Goal: Task Accomplishment & Management: Manage account settings

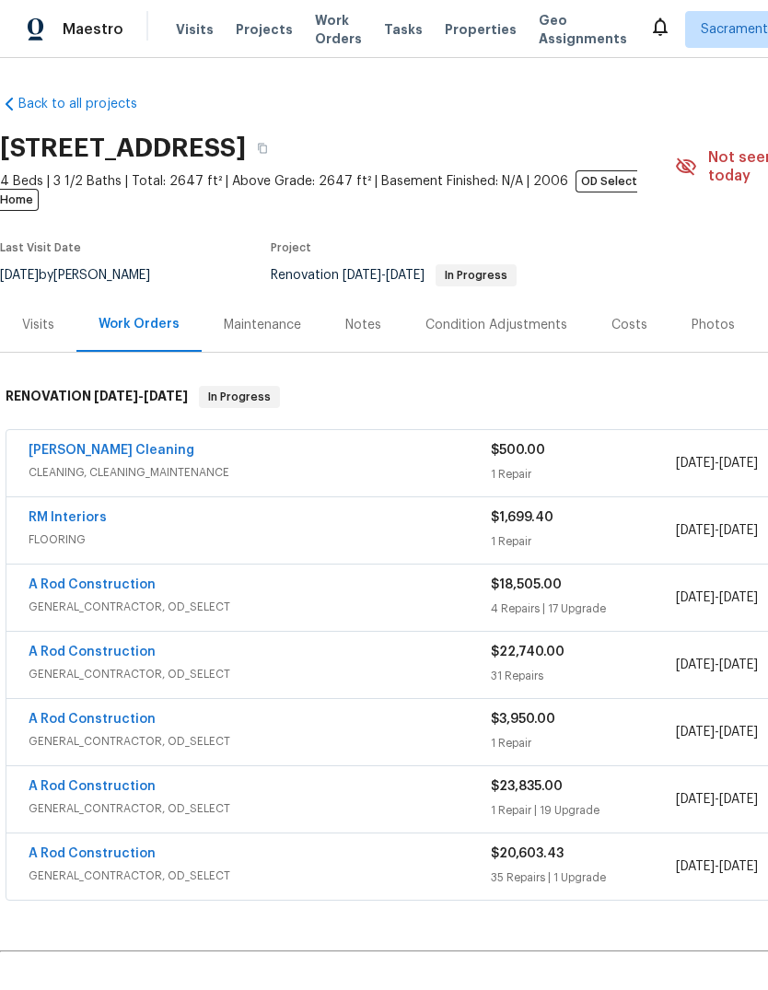
click at [59, 847] on link "A Rod Construction" at bounding box center [92, 853] width 127 height 13
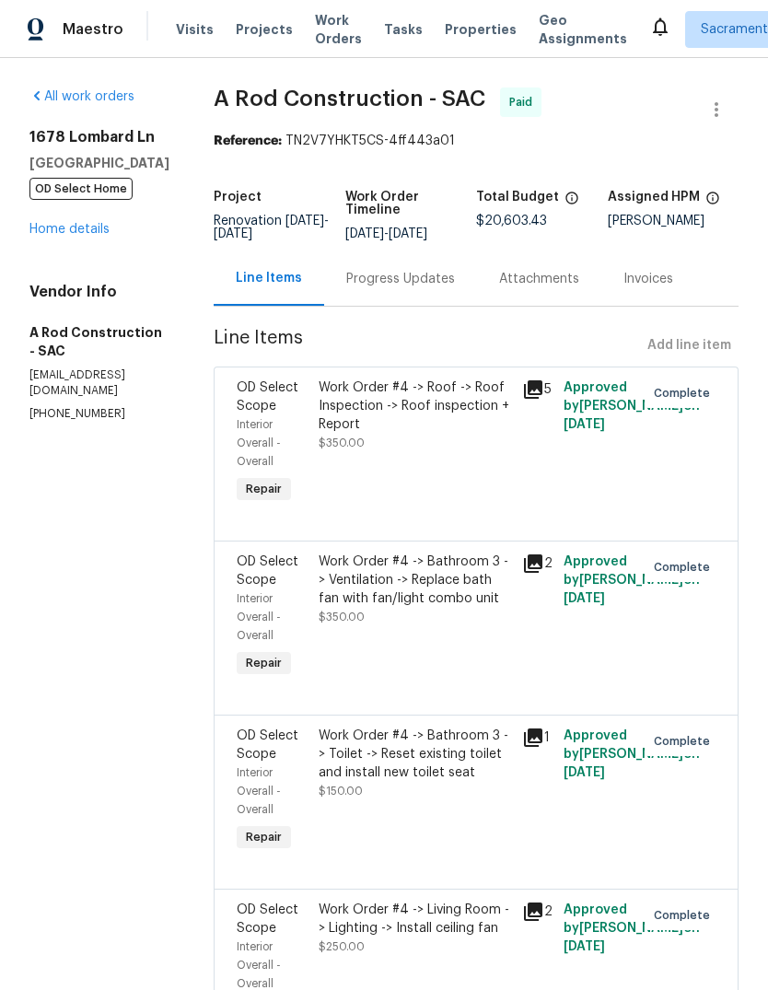
click at [57, 223] on link "Home details" at bounding box center [69, 229] width 80 height 13
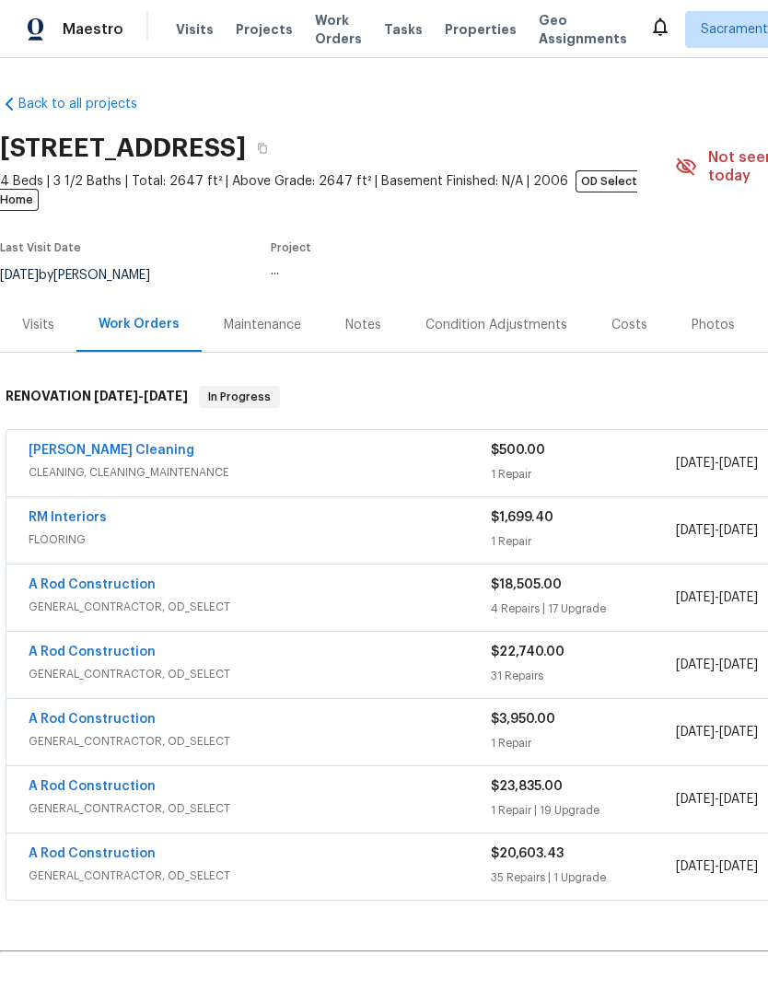
click at [67, 780] on link "A Rod Construction" at bounding box center [92, 786] width 127 height 13
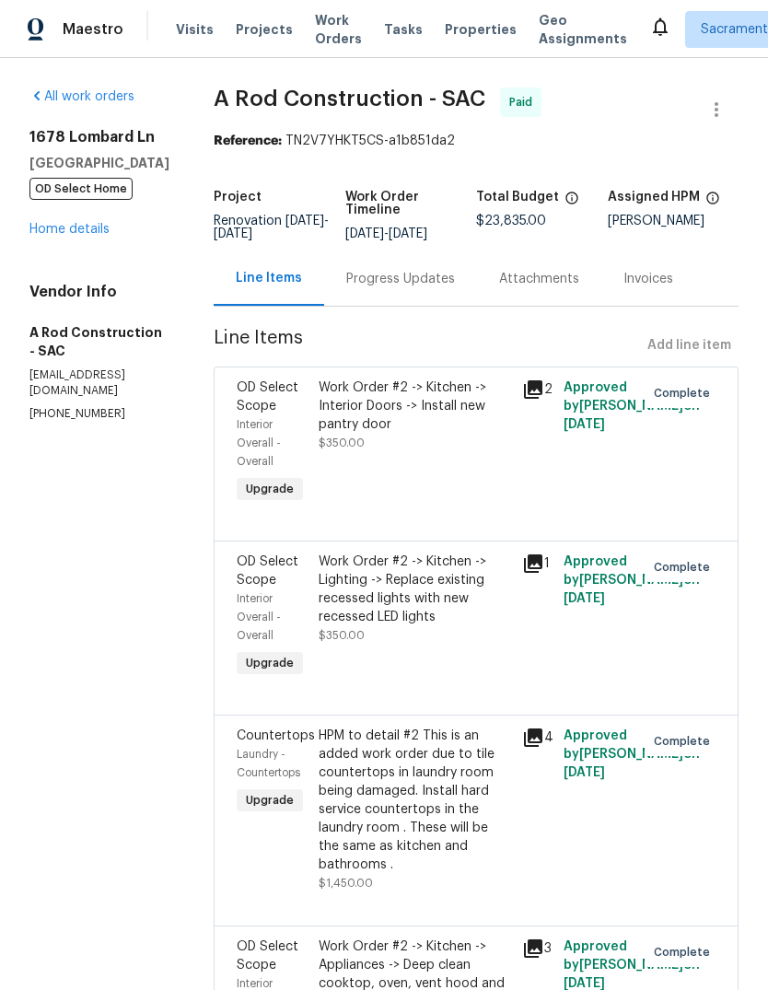
click at [65, 234] on link "Home details" at bounding box center [69, 229] width 80 height 13
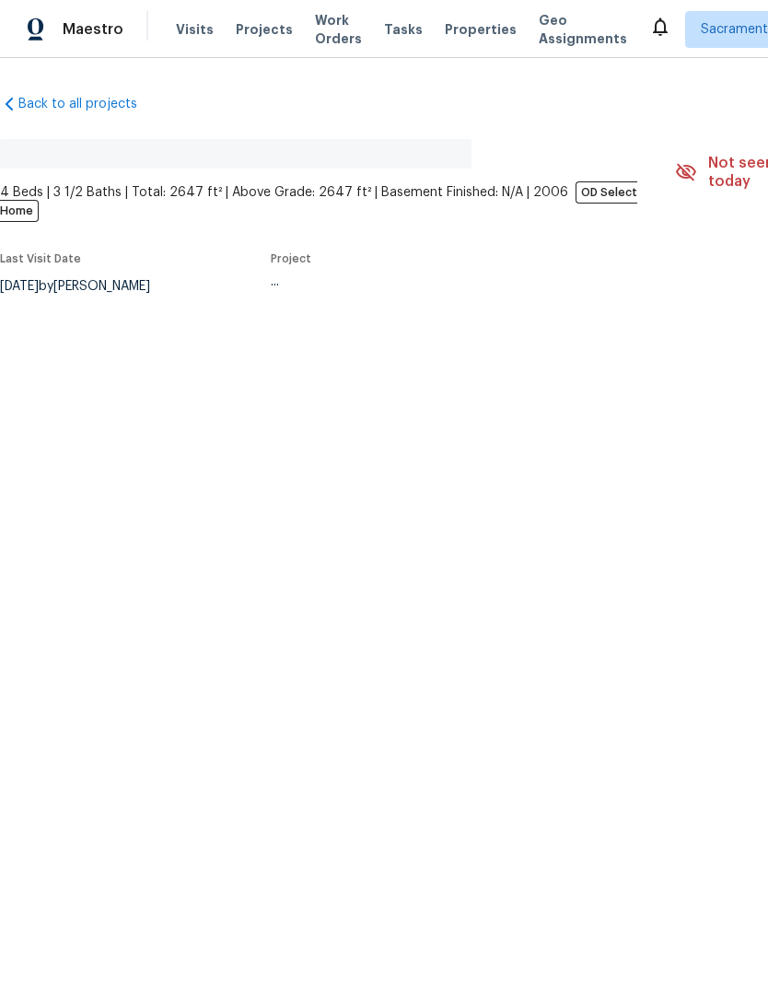
click at [598, 419] on html "Maestro Visits Projects Work Orders Tasks Properties Geo Assignments [GEOGRAPHI…" at bounding box center [384, 209] width 768 height 419
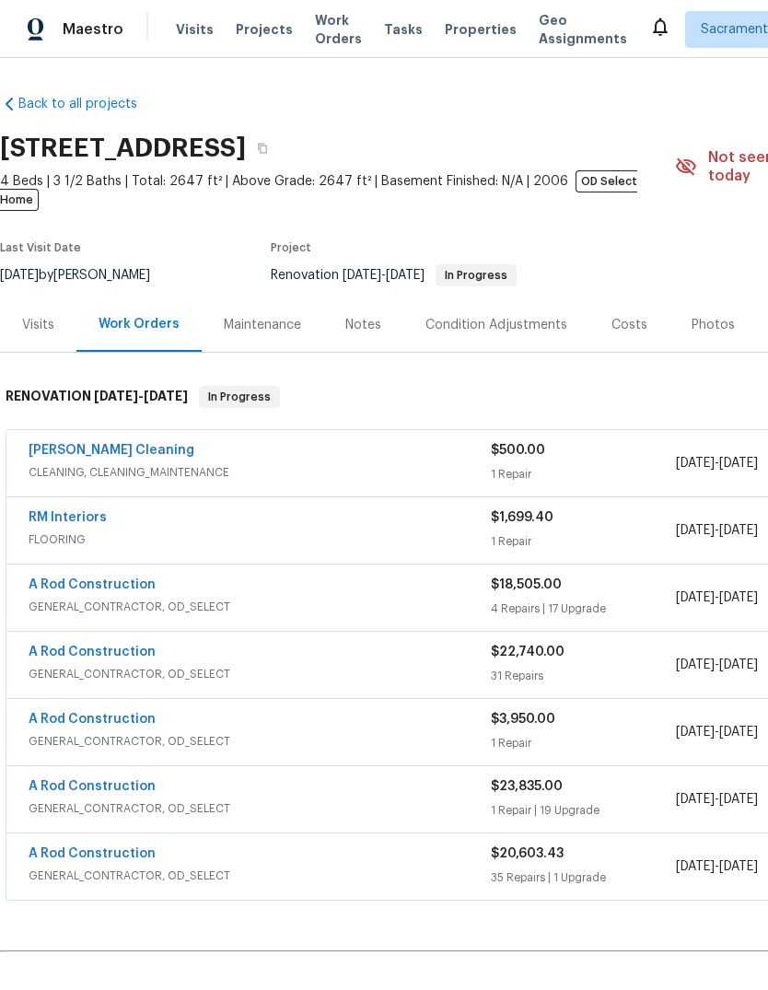
click at [44, 646] on link "A Rod Construction" at bounding box center [92, 652] width 127 height 13
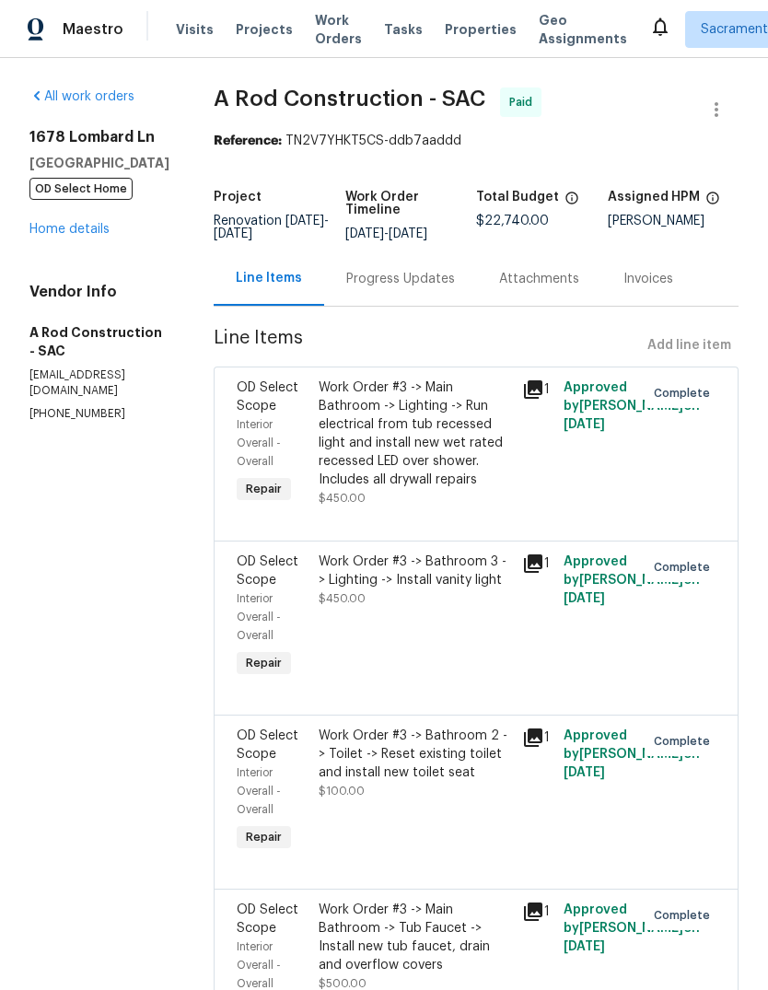
click at [82, 235] on link "Home details" at bounding box center [69, 229] width 80 height 13
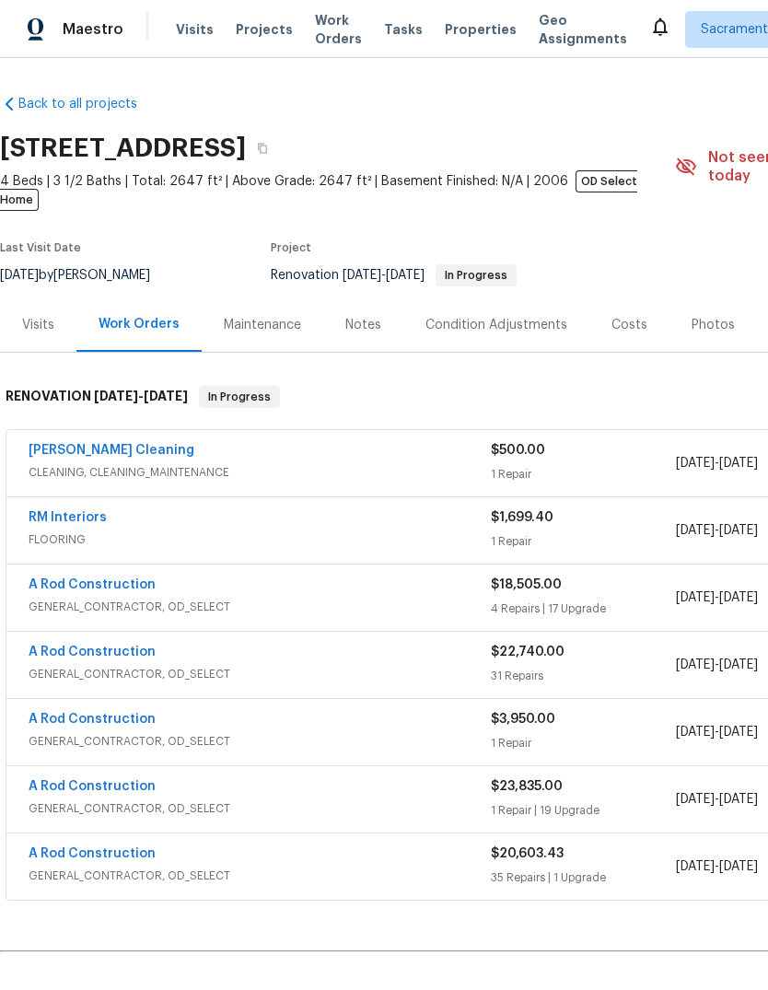
click at [40, 579] on link "A Rod Construction" at bounding box center [92, 585] width 127 height 13
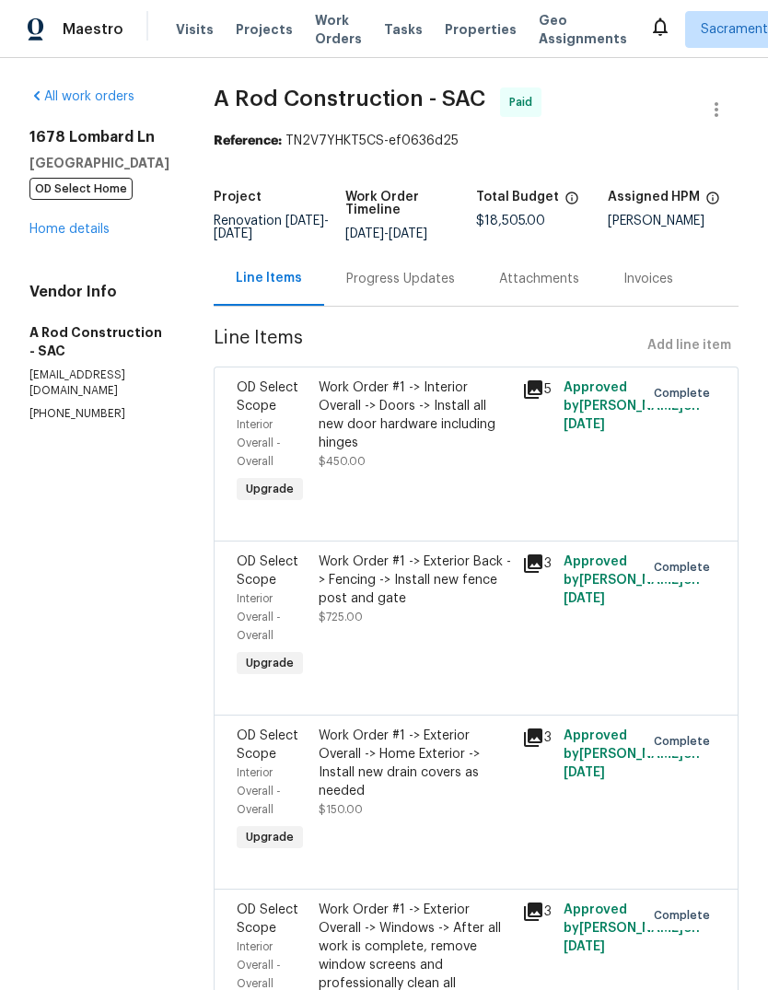
click at [52, 231] on link "Home details" at bounding box center [69, 229] width 80 height 13
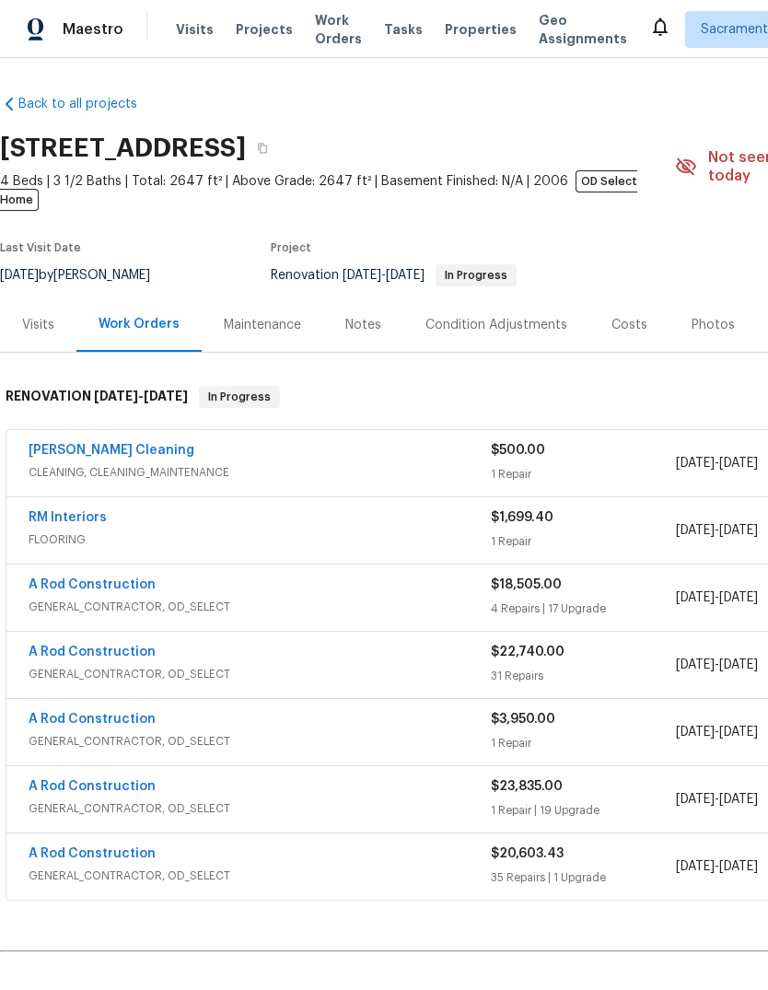
click at [56, 511] on link "RM Interiors" at bounding box center [68, 517] width 78 height 13
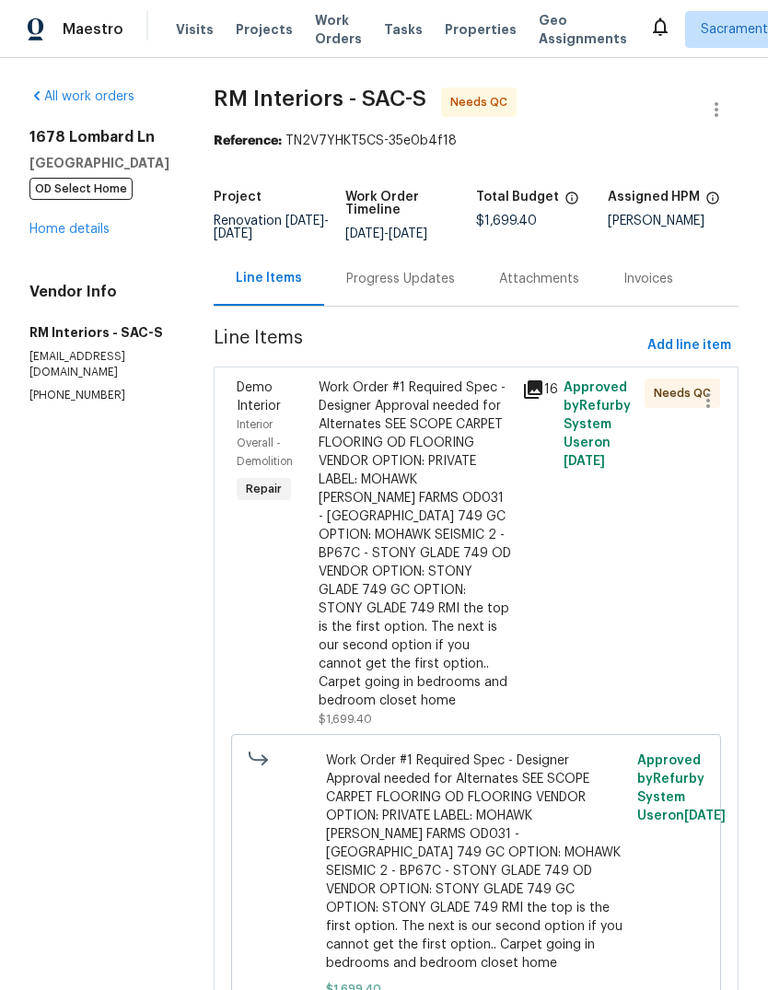
click at [446, 557] on div "Work Order #1 Required Spec - Designer Approval needed for Alternates SEE SCOPE…" at bounding box center [415, 545] width 193 height 332
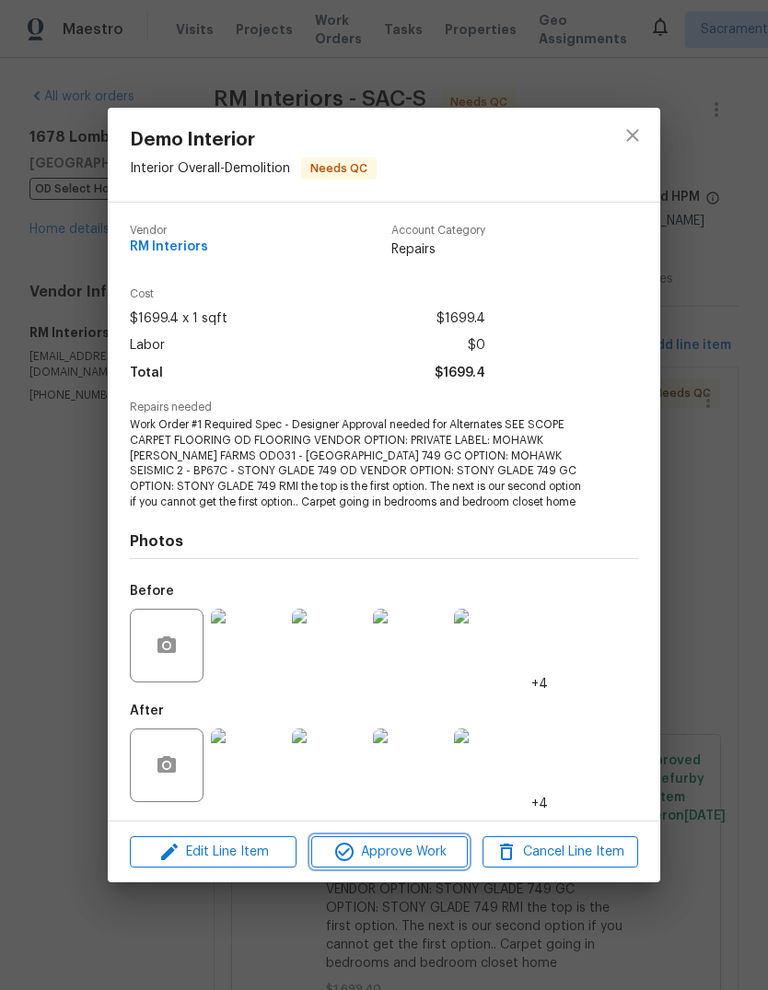
click at [406, 857] on span "Approve Work" at bounding box center [389, 852] width 145 height 23
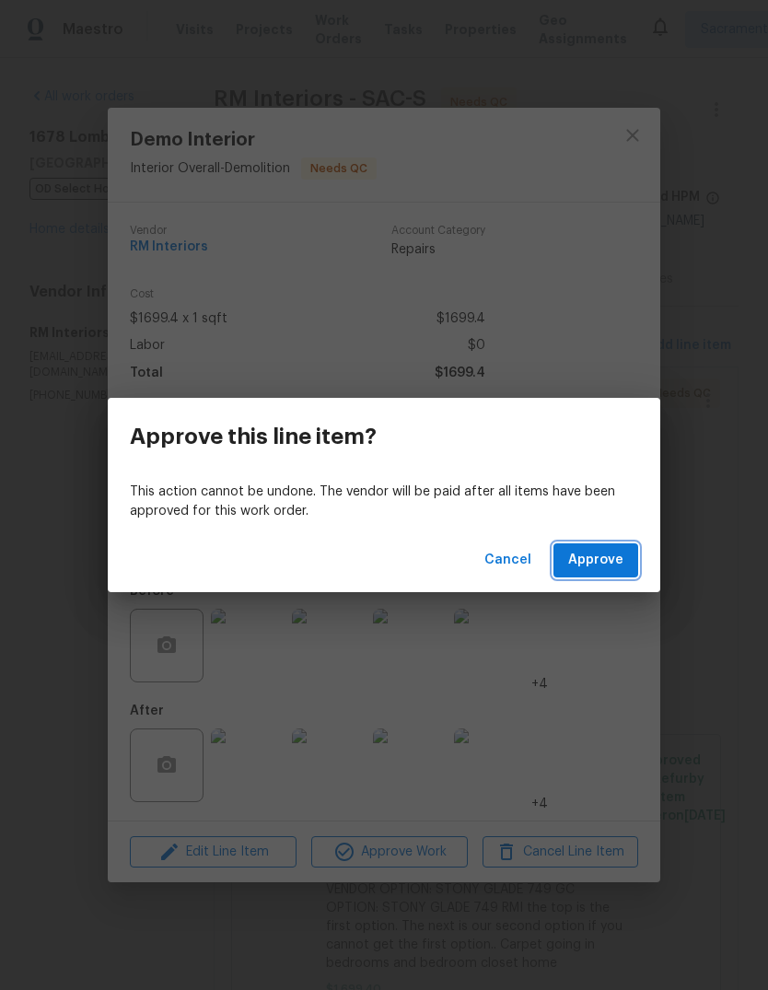
click at [604, 556] on span "Approve" at bounding box center [595, 560] width 55 height 23
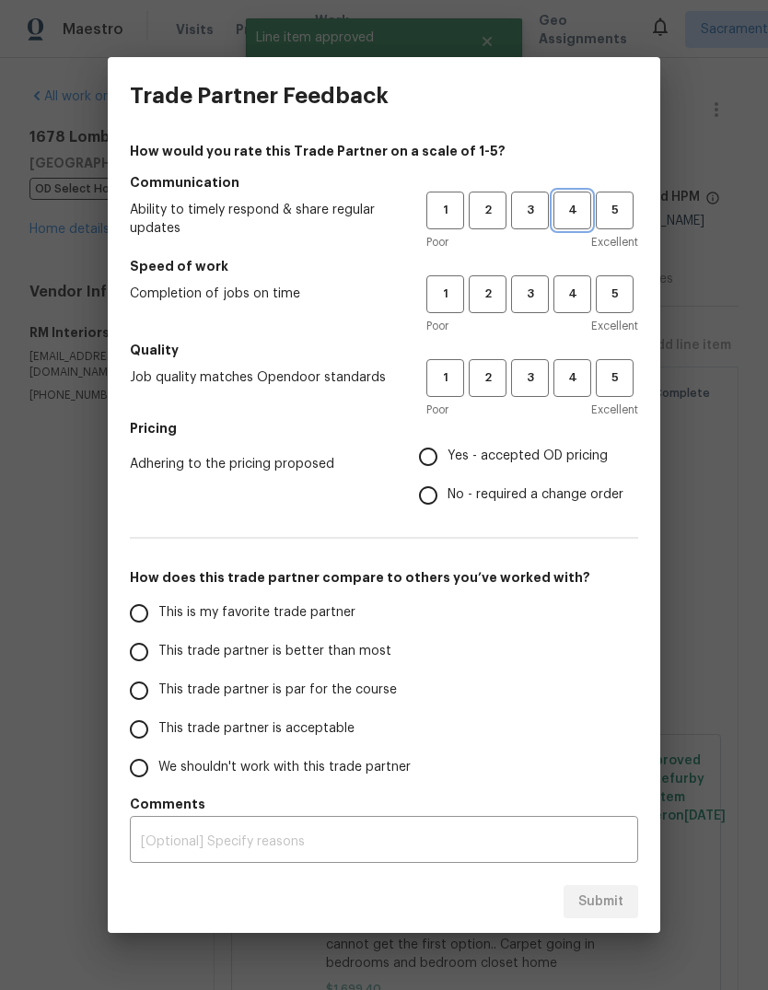
click at [574, 205] on span "4" at bounding box center [572, 210] width 34 height 21
click at [567, 304] on span "4" at bounding box center [572, 294] width 34 height 21
click at [584, 378] on span "4" at bounding box center [572, 378] width 34 height 21
click at [432, 446] on input "Yes - accepted OD pricing" at bounding box center [428, 457] width 39 height 39
radio input "true"
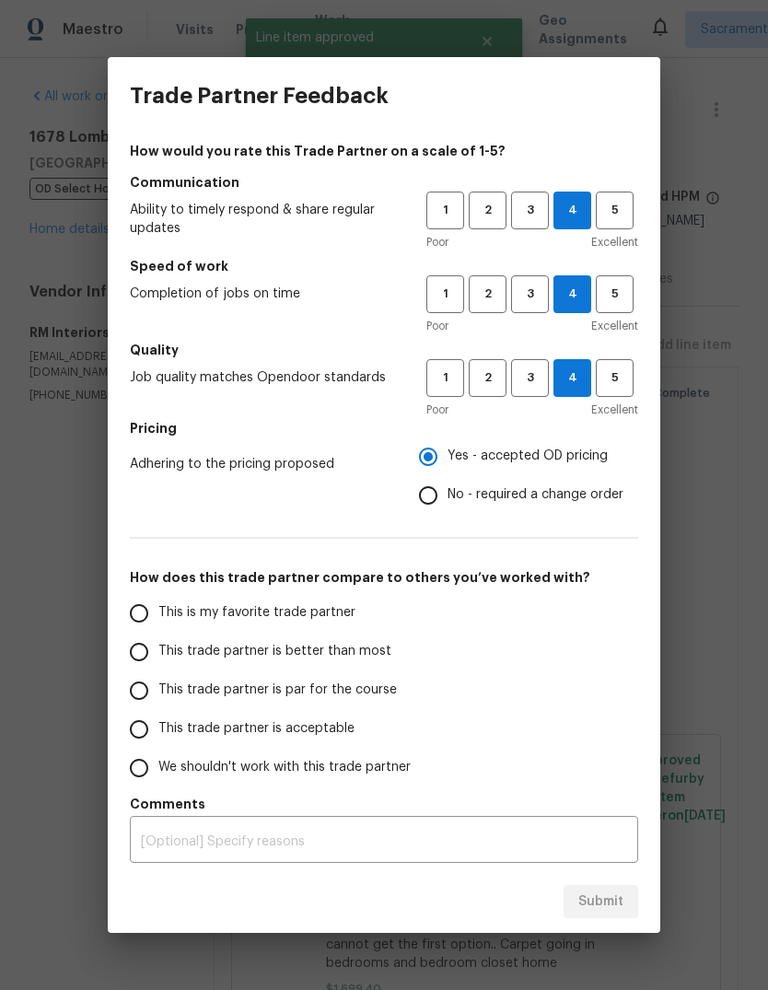
click at [123, 612] on input "This is my favorite trade partner" at bounding box center [139, 613] width 39 height 39
click at [592, 914] on button "Submit" at bounding box center [601, 902] width 75 height 34
radio input "true"
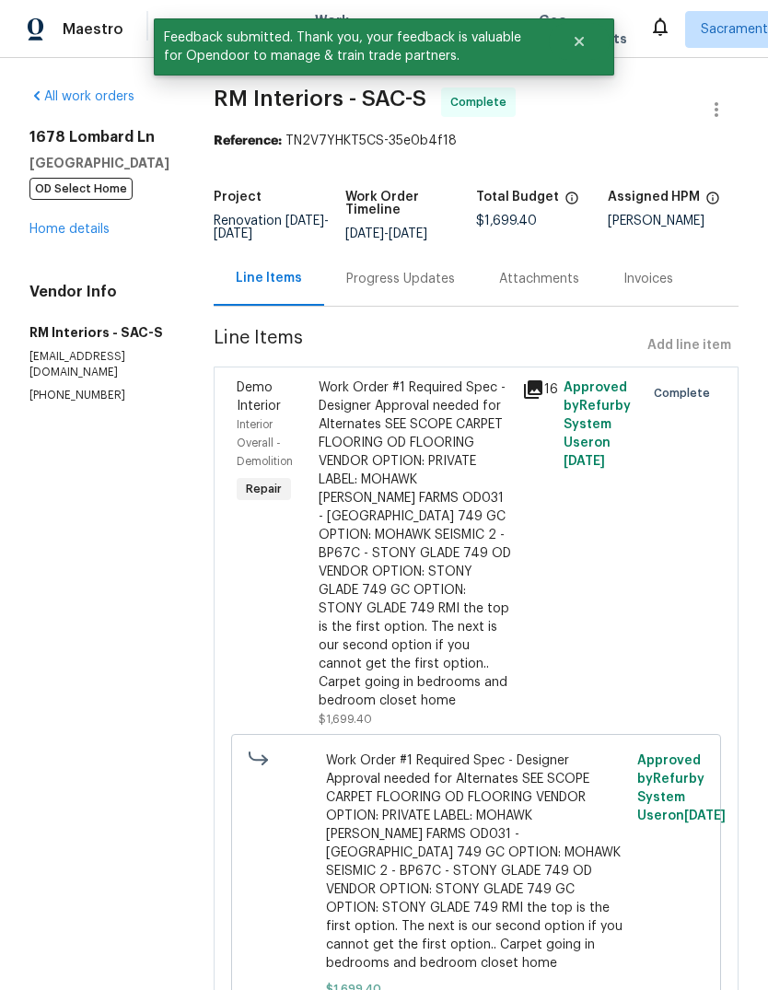
click at [61, 229] on link "Home details" at bounding box center [69, 229] width 80 height 13
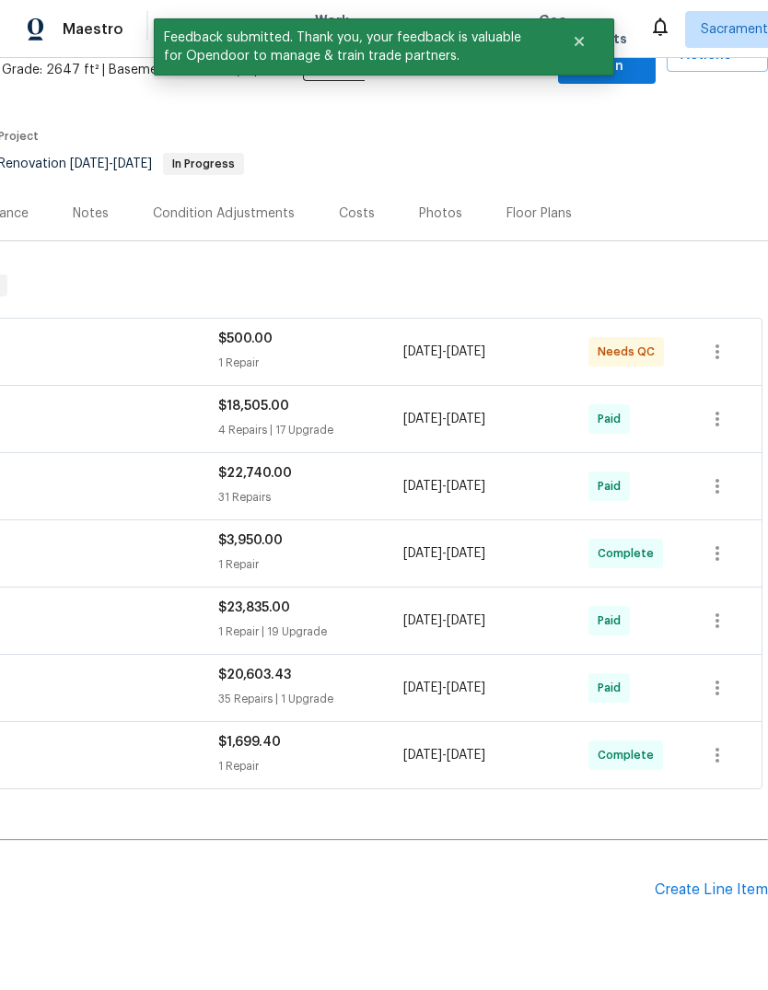
click at [700, 882] on div "Create Line Item" at bounding box center [711, 891] width 113 height 18
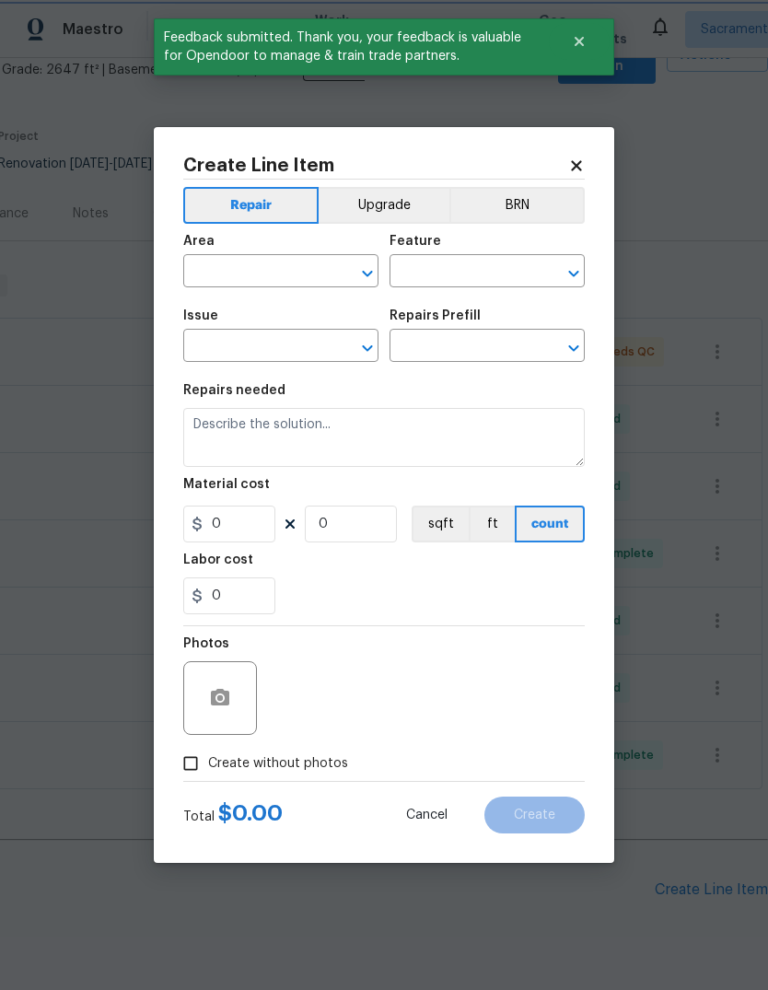
scroll to position [111, 273]
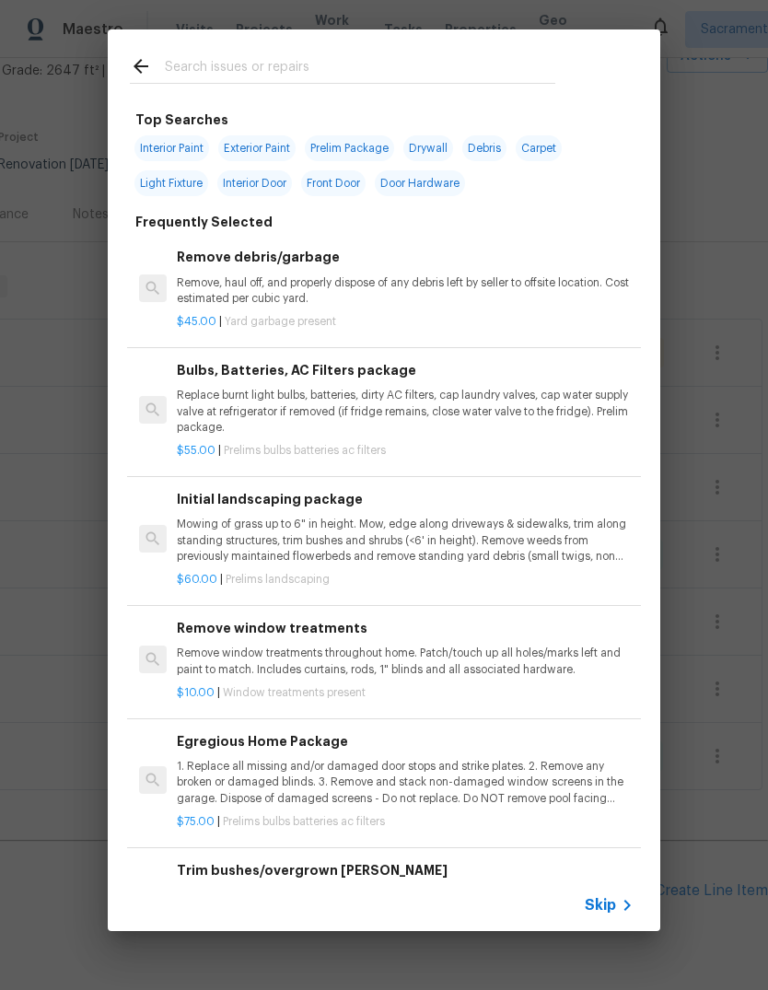
click at [228, 73] on input "text" at bounding box center [360, 69] width 391 height 28
type input "Irrigation"
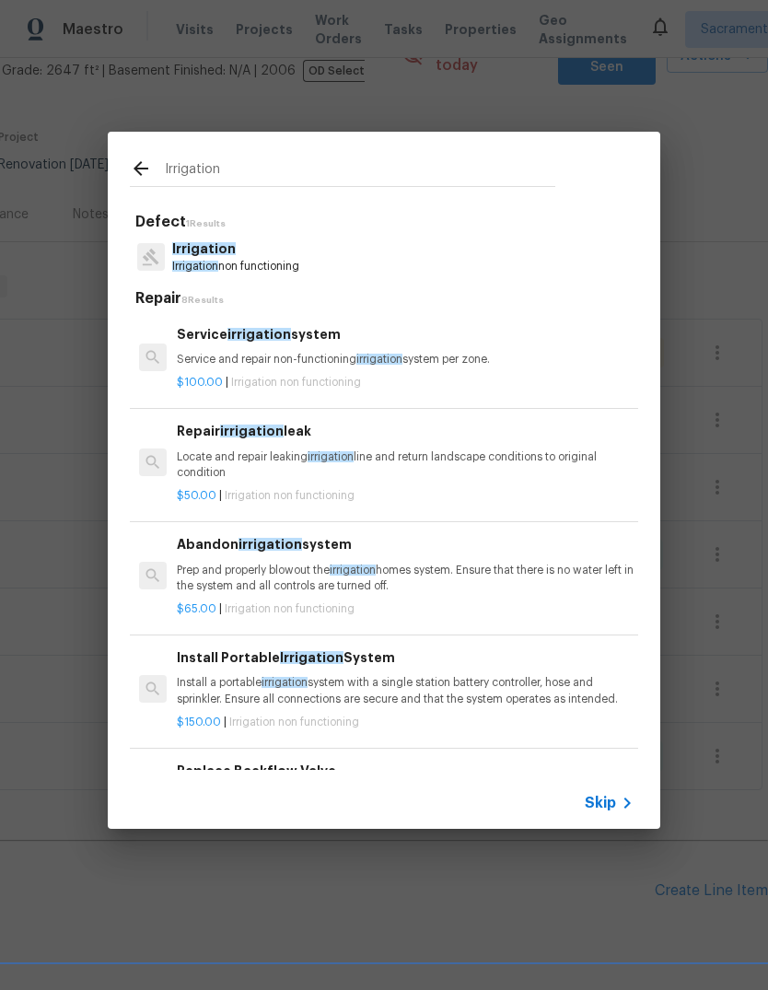
click at [410, 343] on h6 "Service irrigation system" at bounding box center [405, 334] width 457 height 20
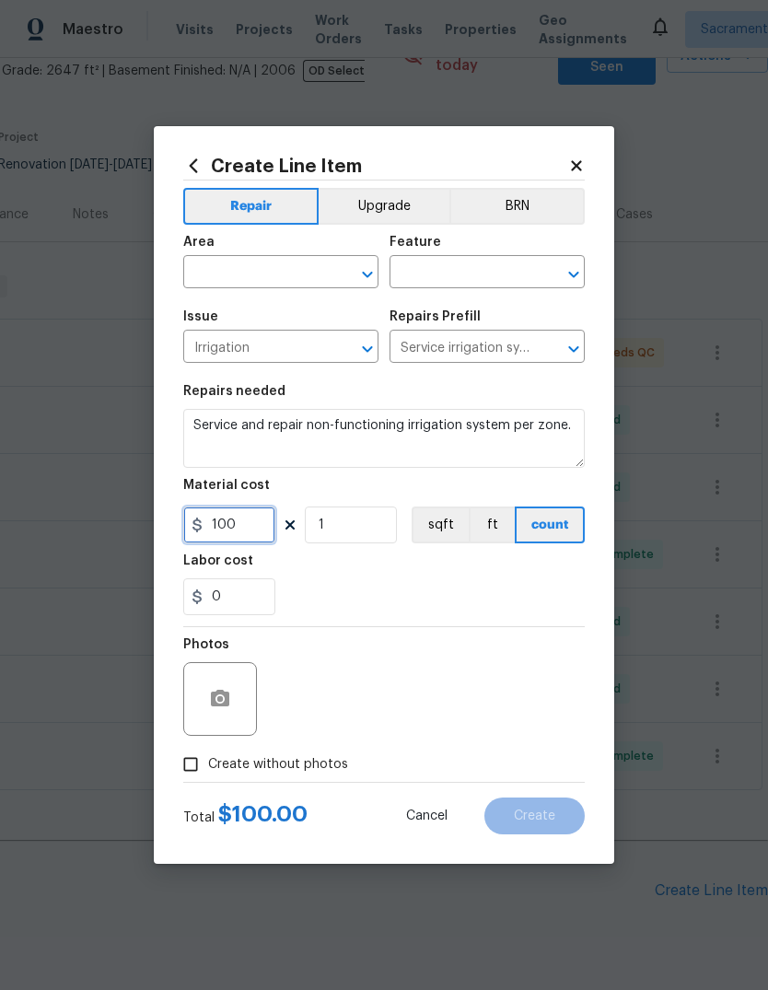
click at [251, 530] on input "100" at bounding box center [229, 525] width 92 height 37
type input "200"
click at [212, 460] on textarea "Service and repair non-functioning irrigation system per zone." at bounding box center [384, 438] width 402 height 59
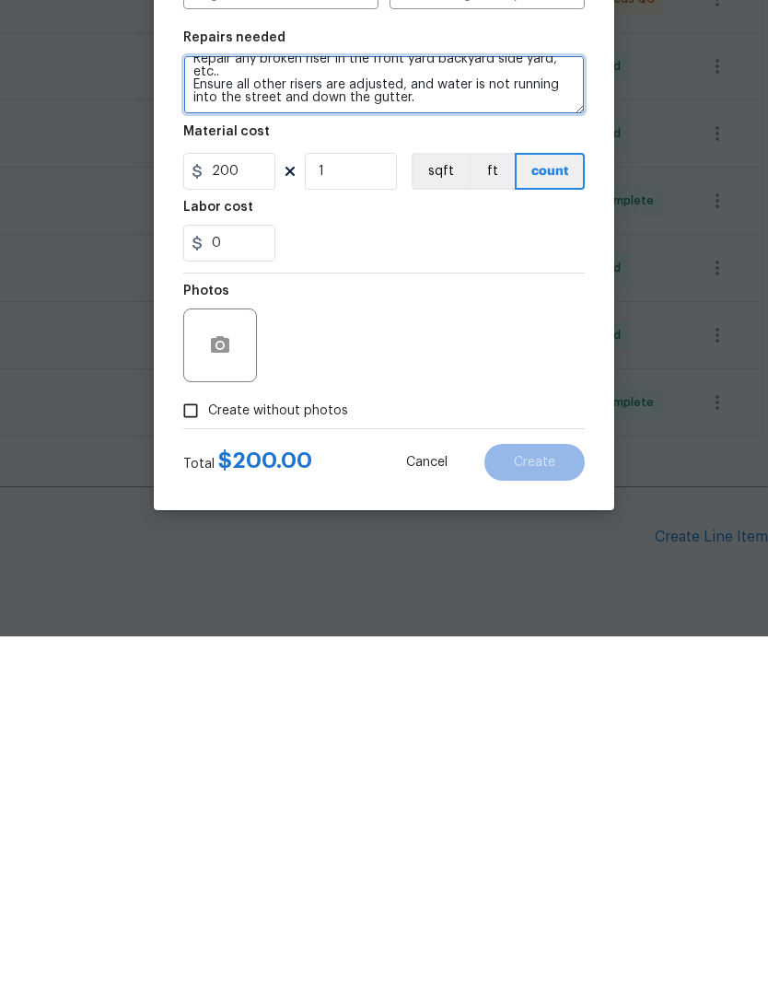
scroll to position [69, 0]
type textarea "Service and repair non-functioning irrigation system per zone. Repair any broke…"
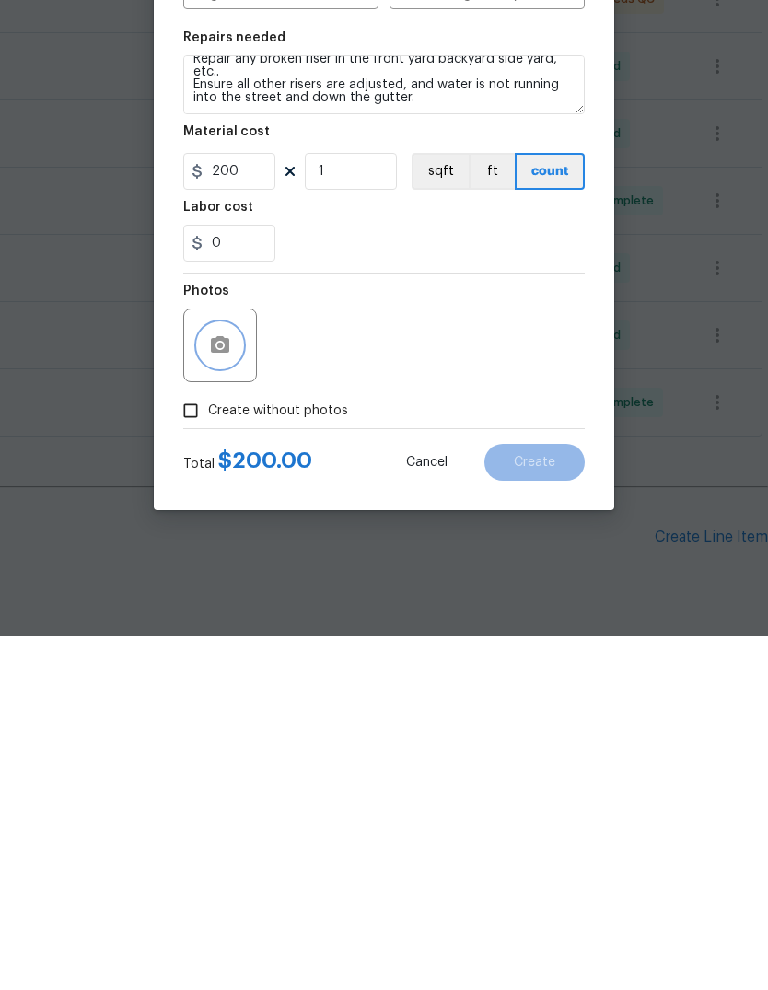
click at [208, 677] on button "button" at bounding box center [220, 699] width 44 height 44
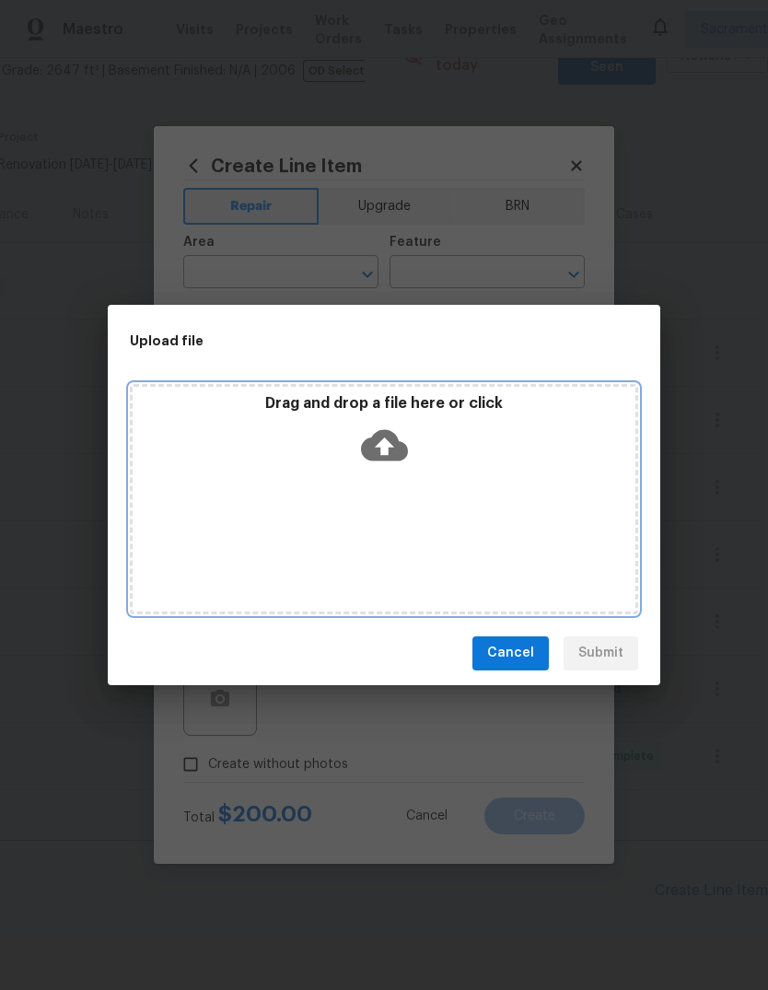
click at [379, 444] on icon at bounding box center [384, 445] width 47 height 47
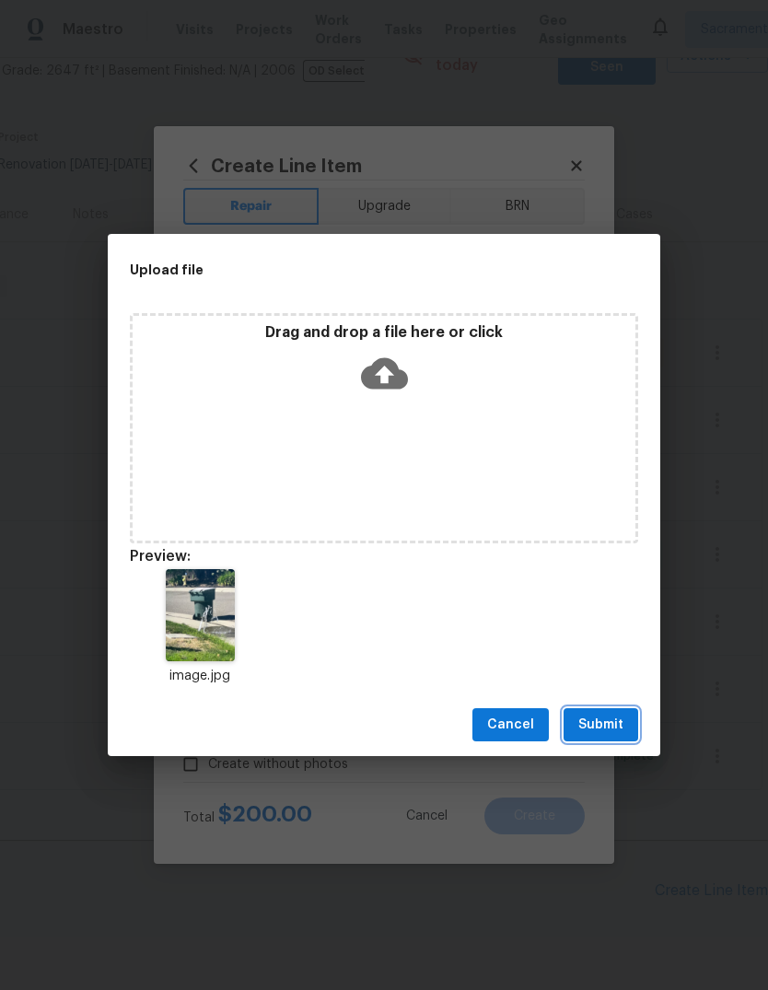
click at [615, 722] on span "Submit" at bounding box center [601, 725] width 45 height 23
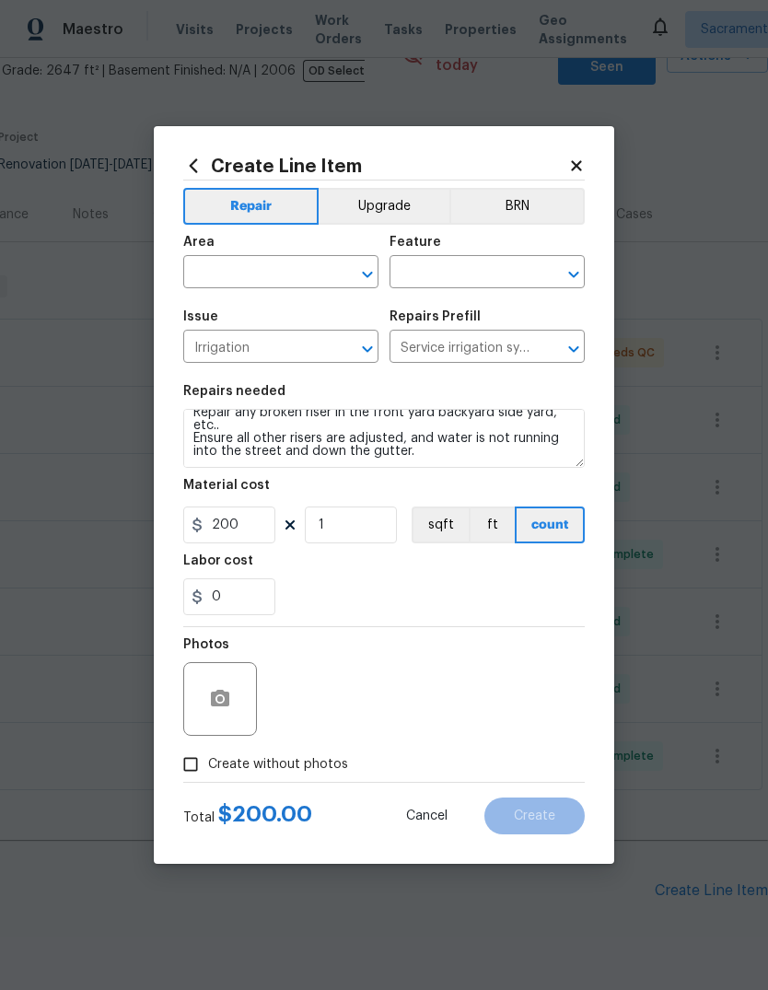
click at [260, 269] on input "text" at bounding box center [255, 274] width 144 height 29
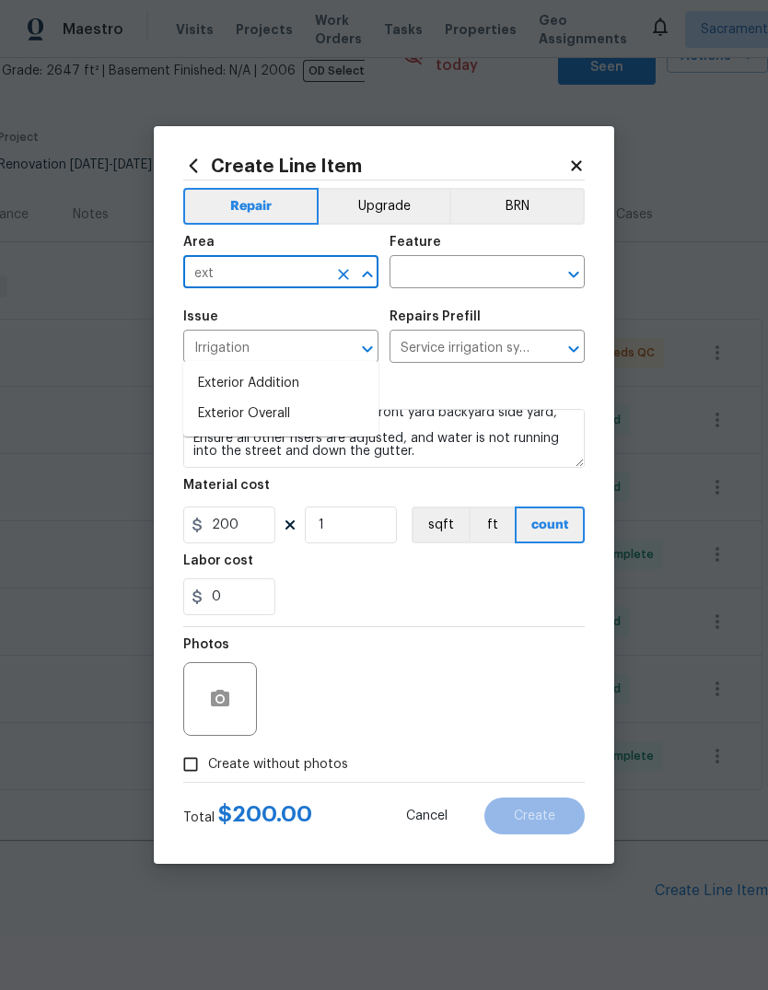
click at [306, 368] on li "Exterior Addition" at bounding box center [280, 383] width 195 height 30
type input "Exterior Addition"
click at [465, 265] on input "text" at bounding box center [462, 274] width 144 height 29
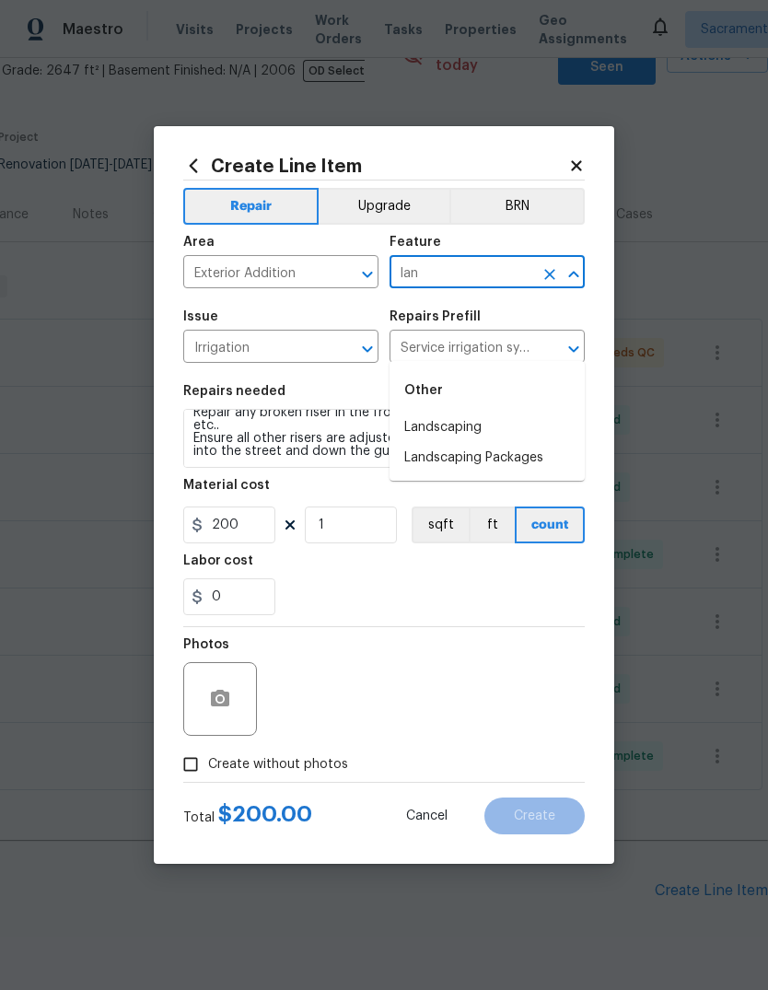
click at [473, 413] on li "Landscaping" at bounding box center [487, 428] width 195 height 30
type input "Landscaping"
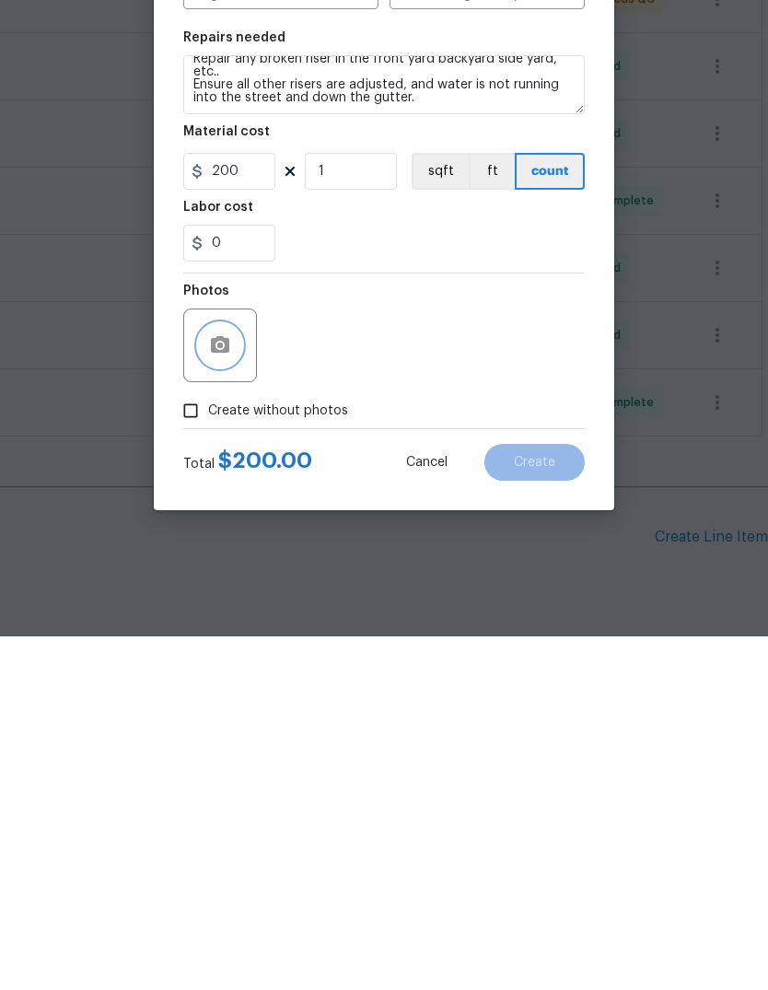
click at [220, 688] on icon "button" at bounding box center [220, 699] width 22 height 22
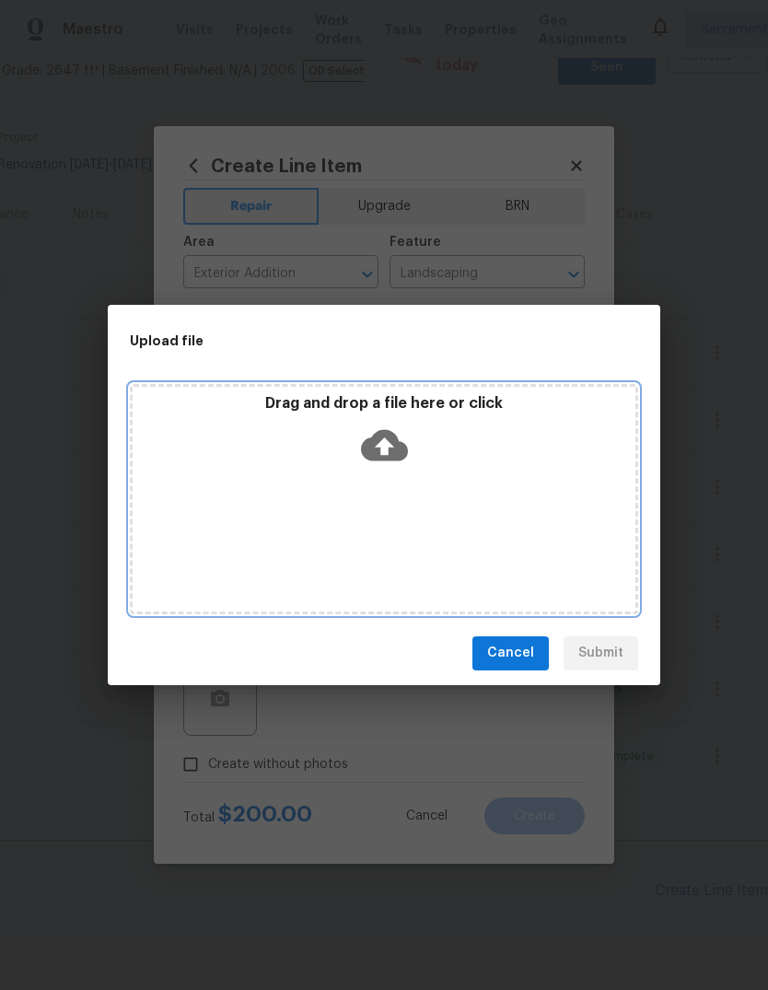
click at [396, 436] on icon at bounding box center [384, 444] width 47 height 31
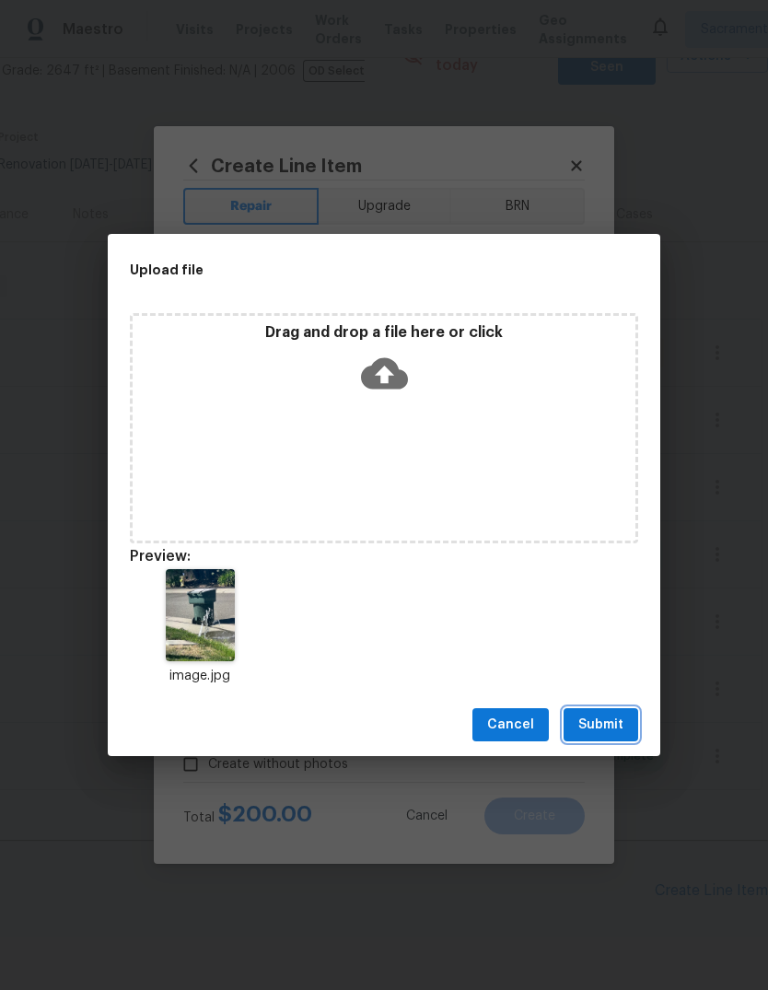
click at [598, 727] on span "Submit" at bounding box center [601, 725] width 45 height 23
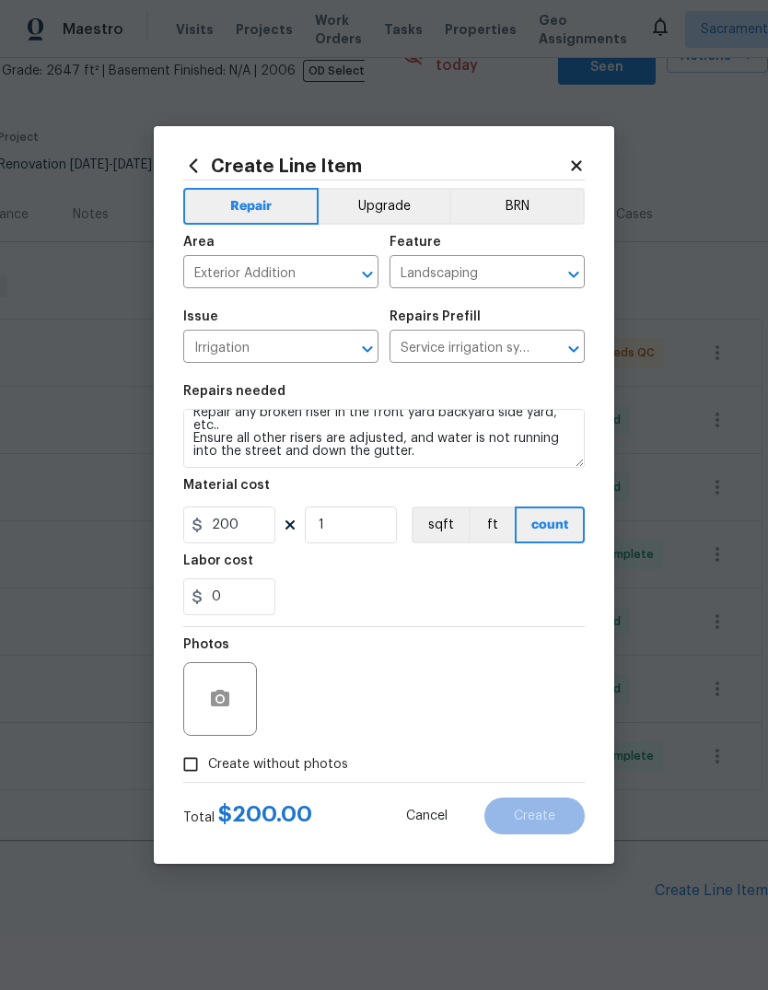
click at [187, 768] on input "Create without photos" at bounding box center [190, 764] width 35 height 35
checkbox input "true"
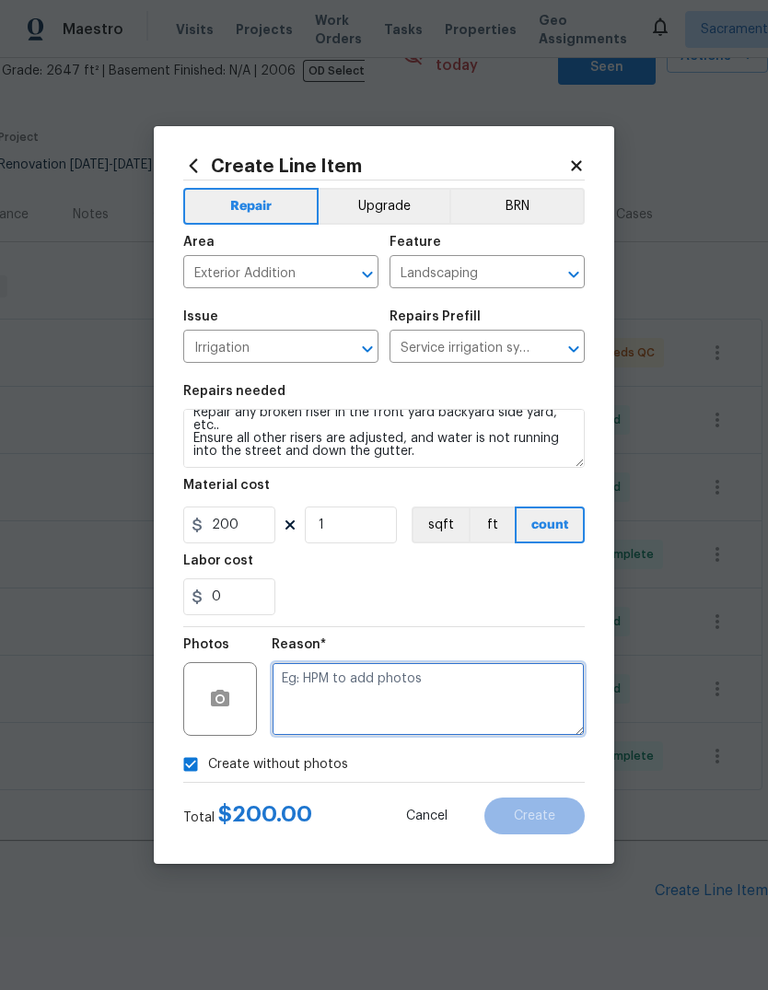
click at [362, 692] on textarea at bounding box center [428, 699] width 313 height 74
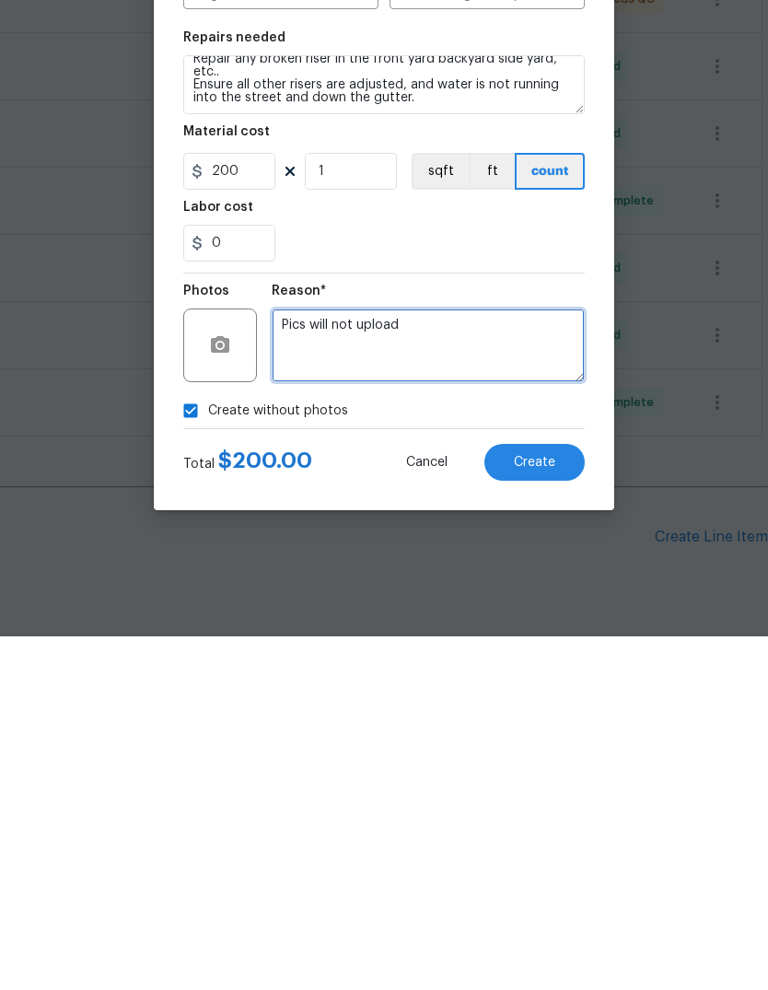
type textarea "Pics will not upload"
click at [538, 810] on span "Create" at bounding box center [534, 817] width 41 height 14
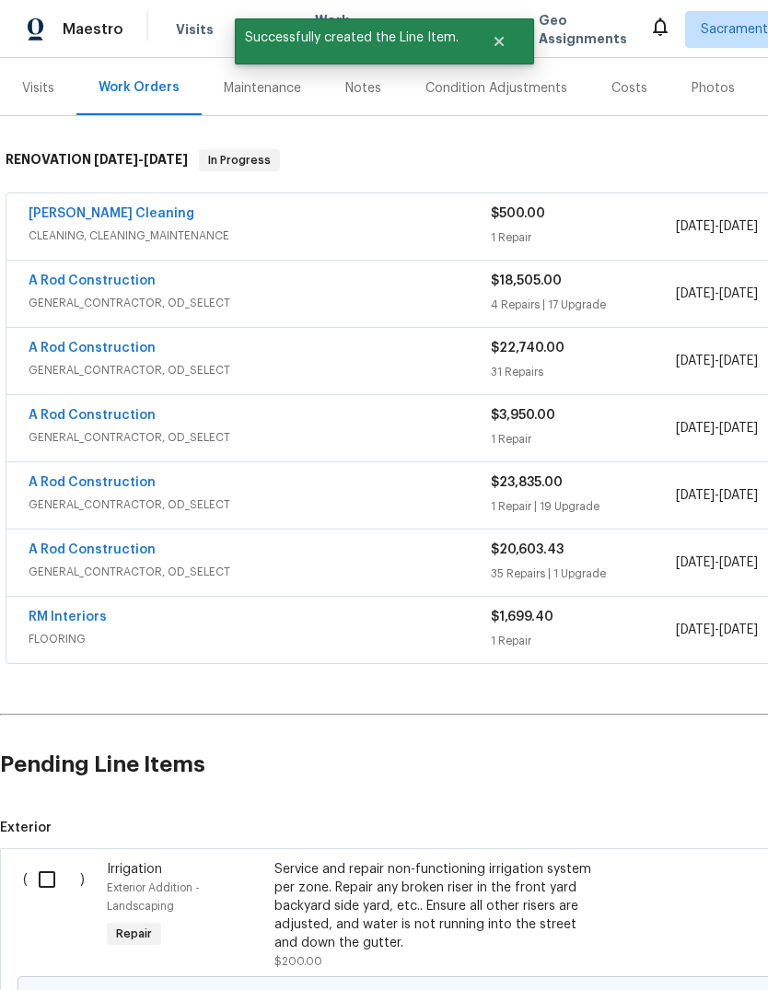
scroll to position [240, 0]
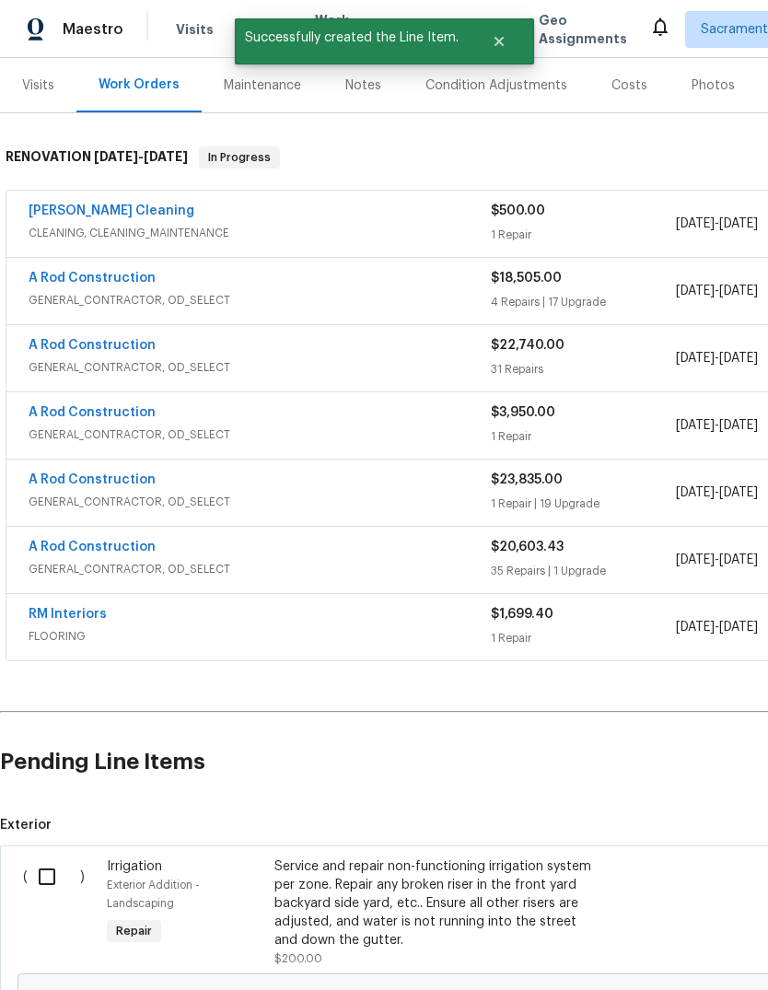
click at [38, 858] on input "checkbox" at bounding box center [54, 877] width 53 height 39
checkbox input "true"
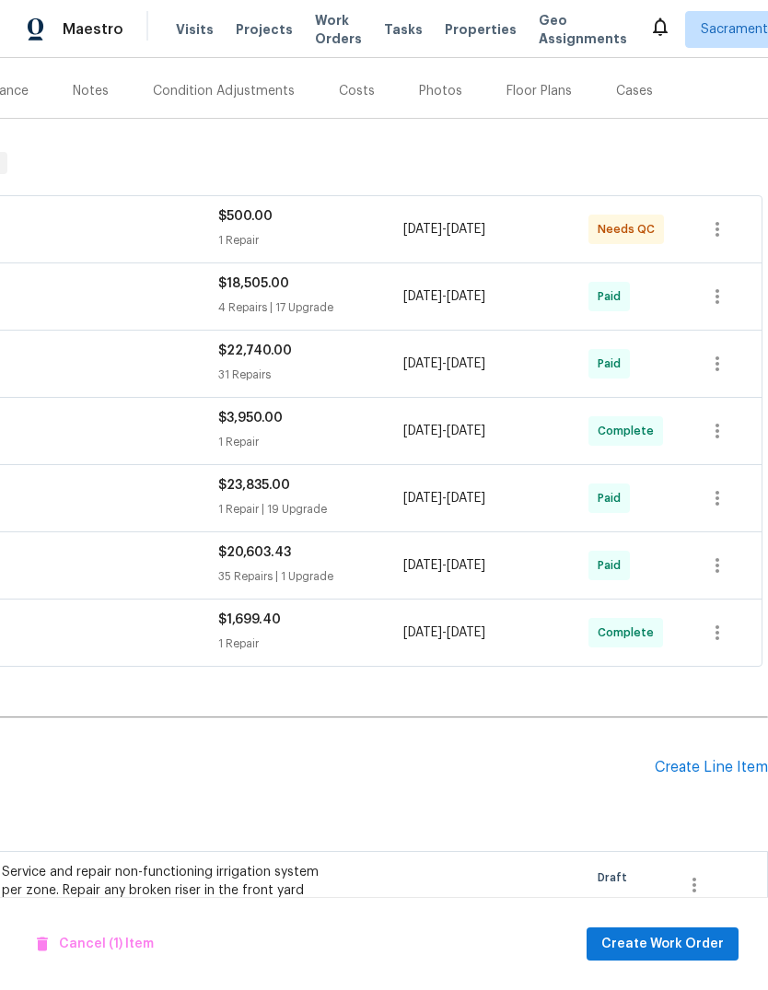
scroll to position [234, 273]
click at [688, 944] on span "Create Work Order" at bounding box center [663, 944] width 123 height 23
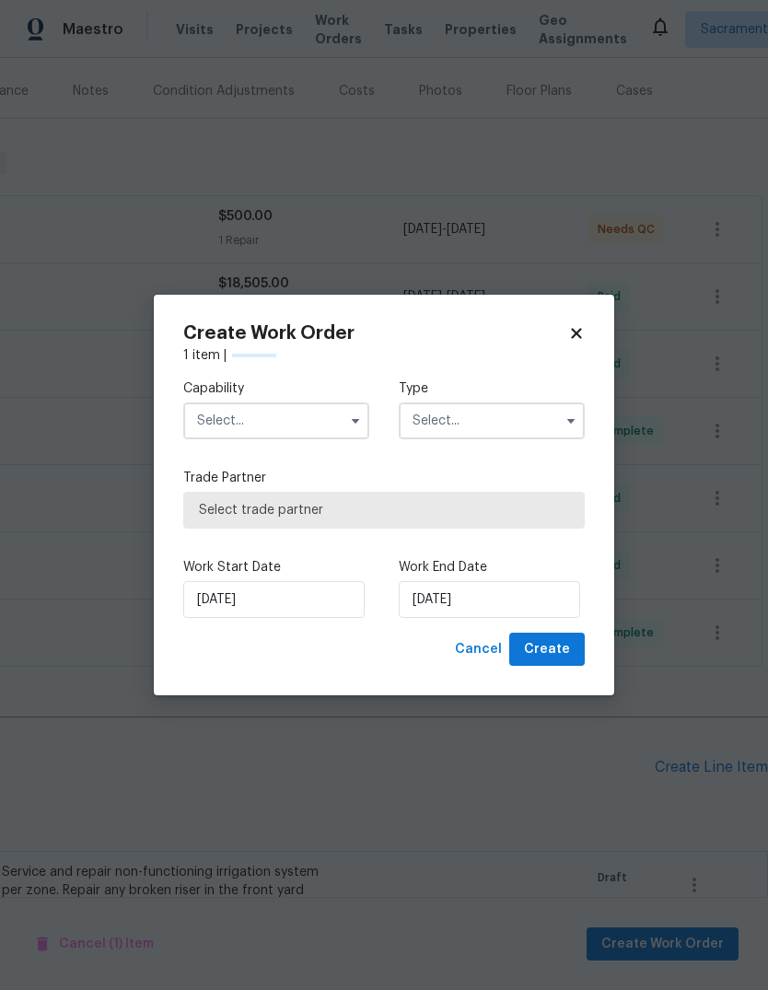
click at [321, 430] on input "text" at bounding box center [276, 421] width 186 height 37
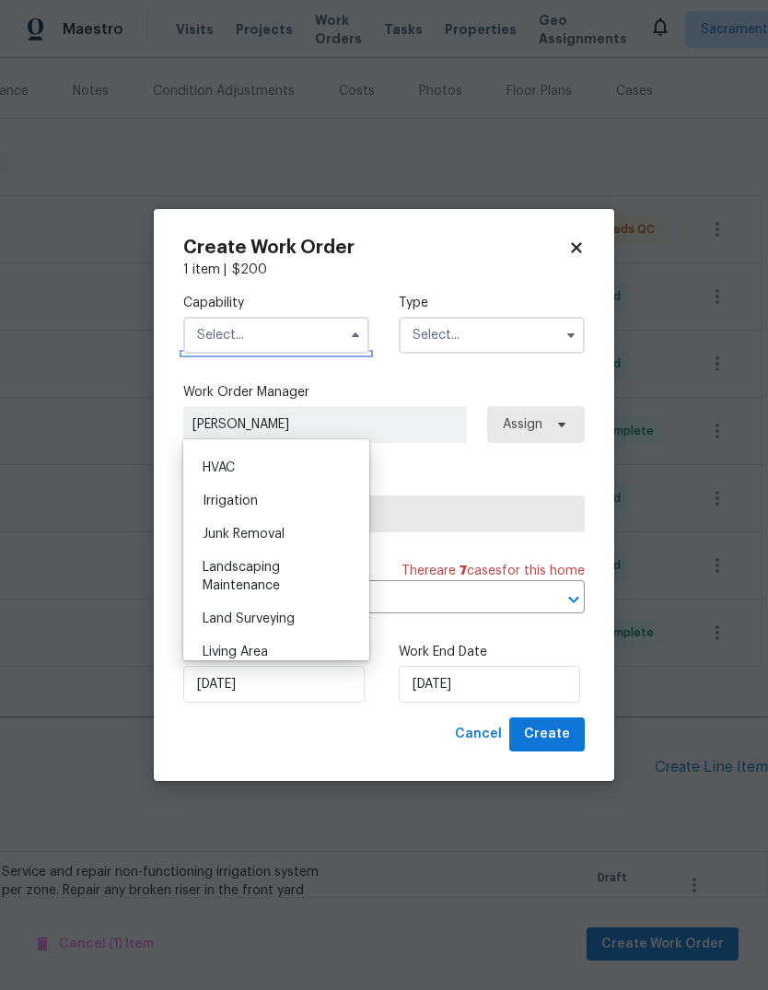
scroll to position [1109, 0]
click at [313, 566] on div "Landscaping Maintenance" at bounding box center [276, 573] width 177 height 52
type input "Landscaping Maintenance"
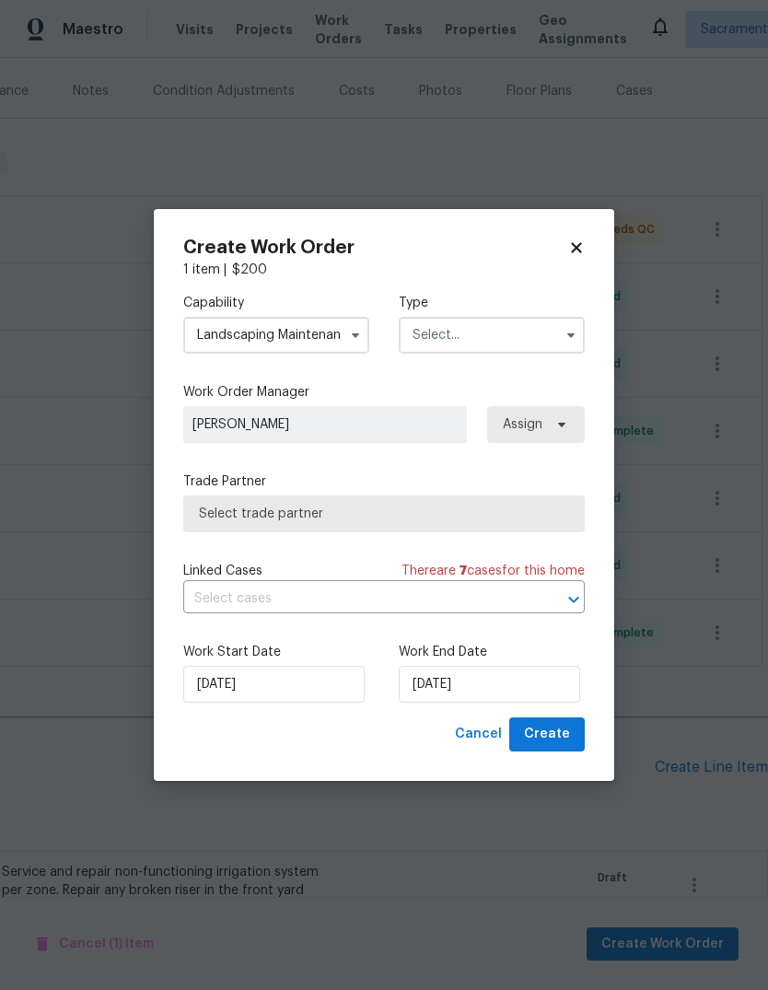
click at [563, 334] on button "button" at bounding box center [571, 335] width 22 height 22
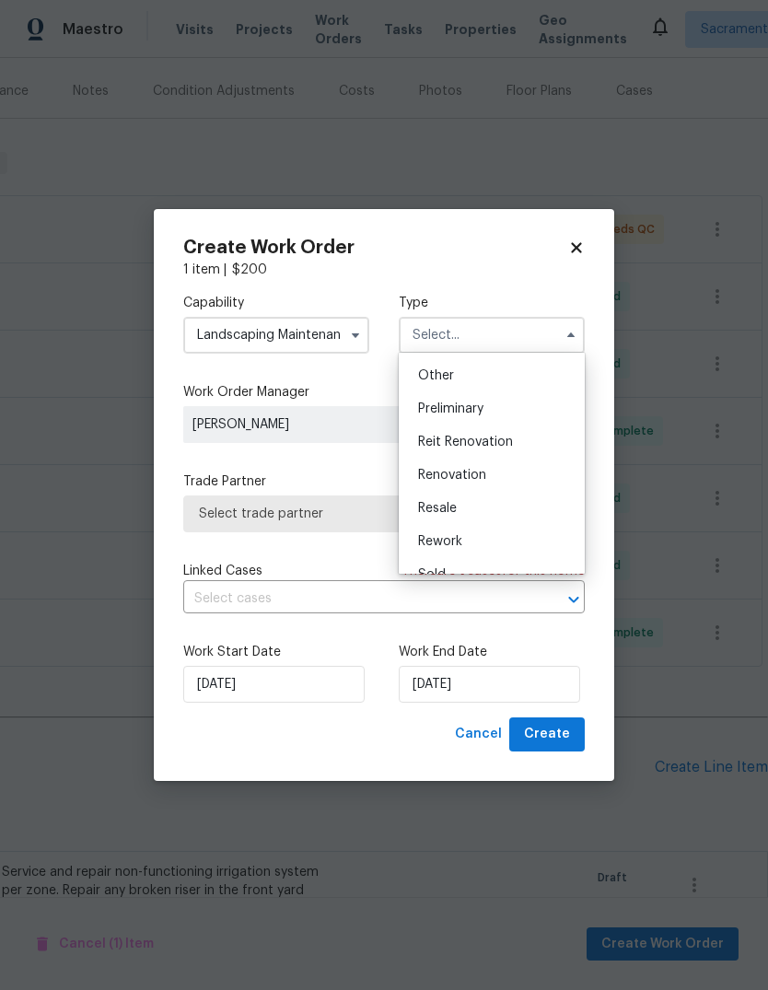
scroll to position [365, 0]
click at [511, 475] on div "Renovation" at bounding box center [491, 473] width 177 height 33
type input "Renovation"
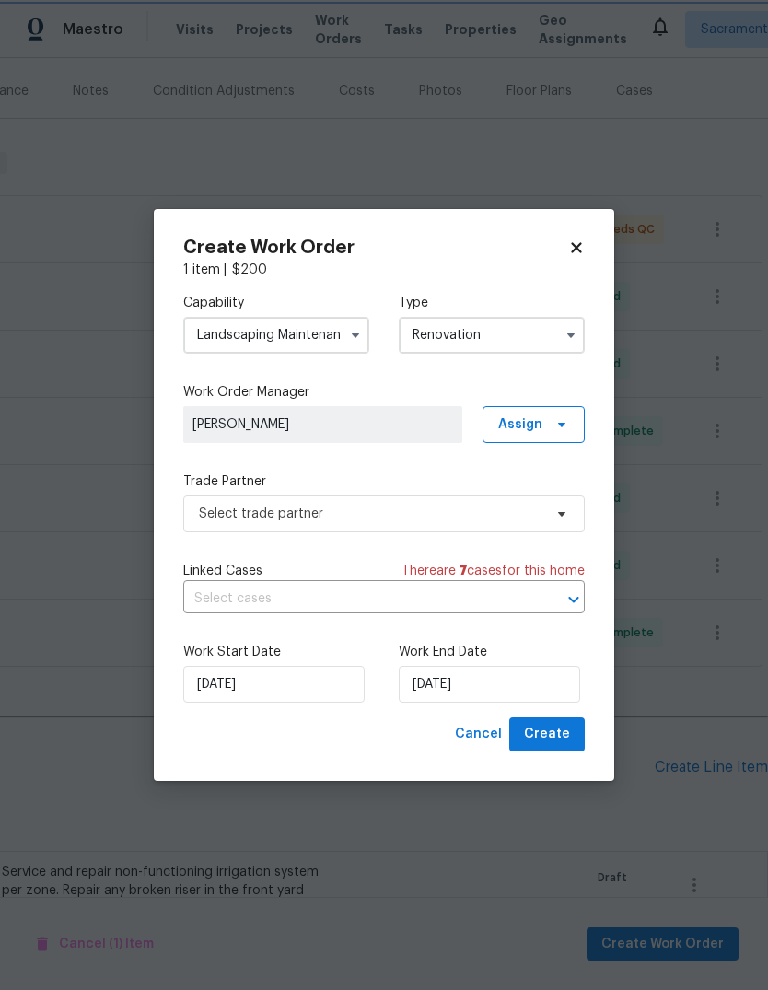
scroll to position [0, 0]
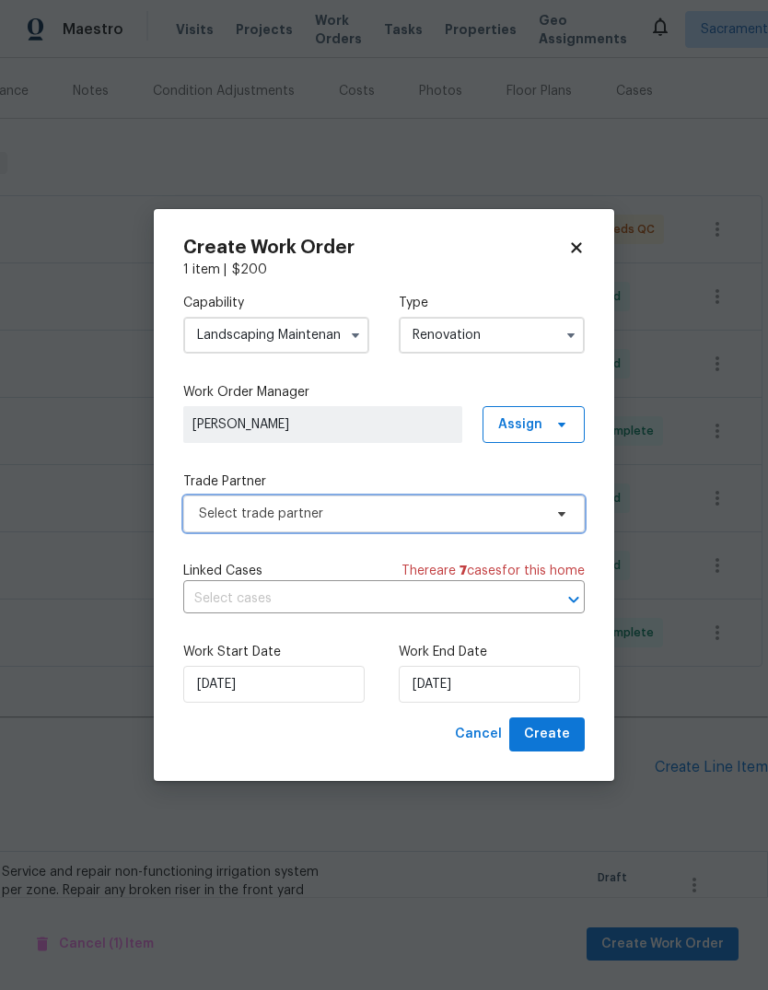
click at [538, 519] on span "Select trade partner" at bounding box center [371, 514] width 344 height 18
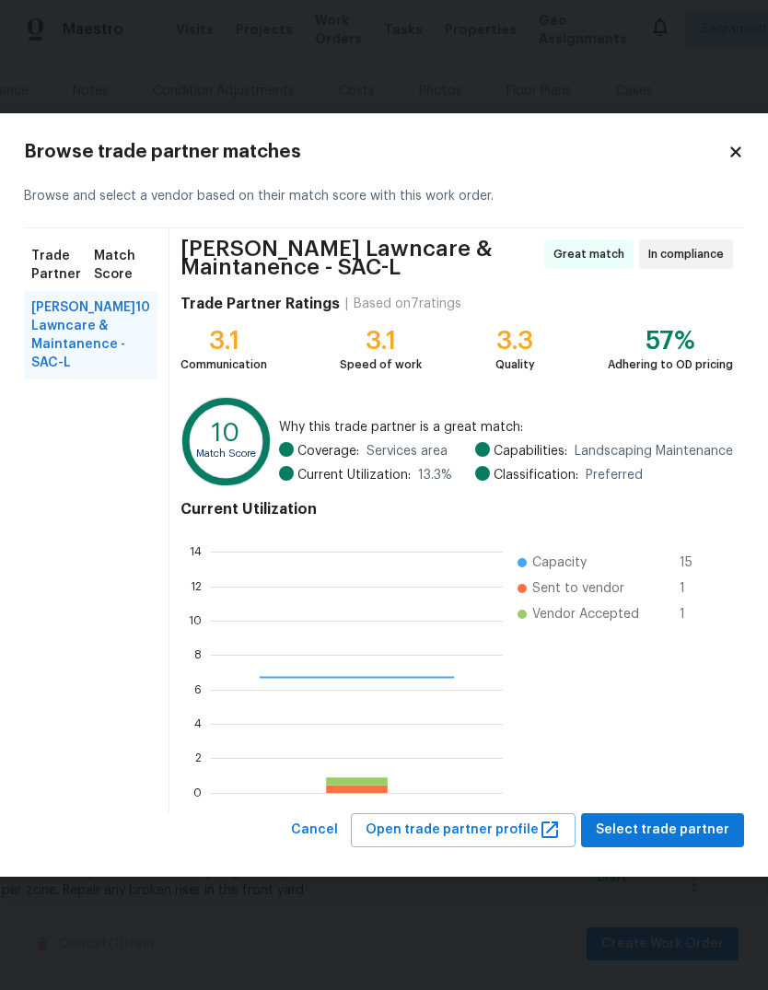
scroll to position [258, 292]
click at [106, 338] on span "[PERSON_NAME] Lawncare & Maintanence - SAC-L" at bounding box center [83, 335] width 104 height 74
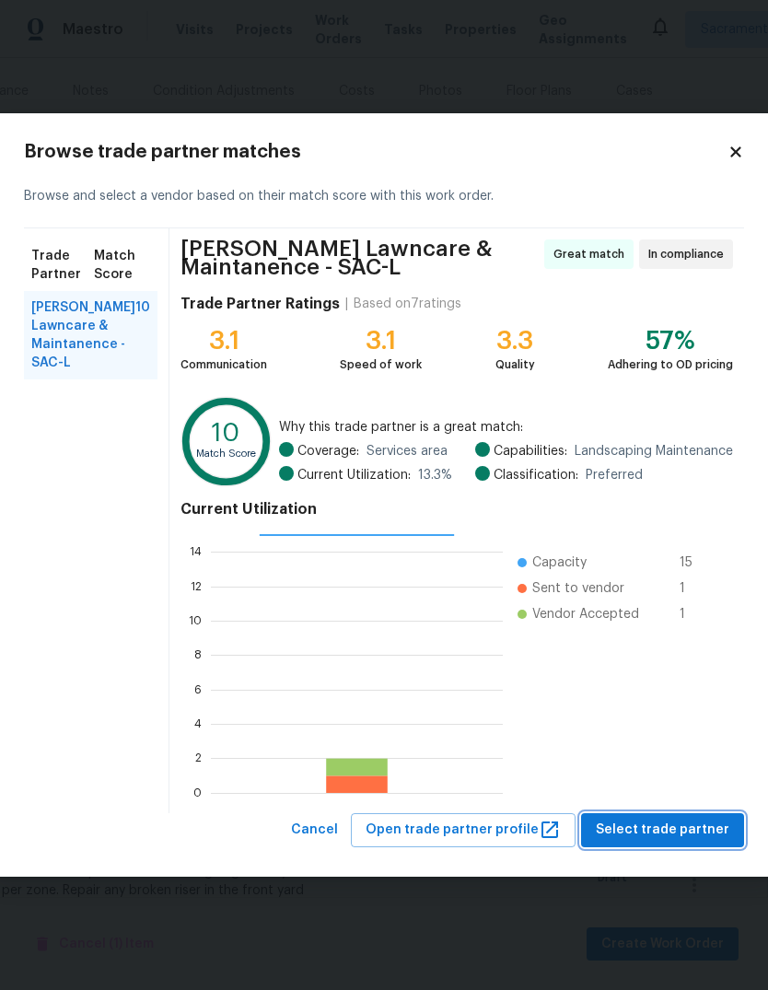
click at [680, 826] on span "Select trade partner" at bounding box center [663, 830] width 134 height 23
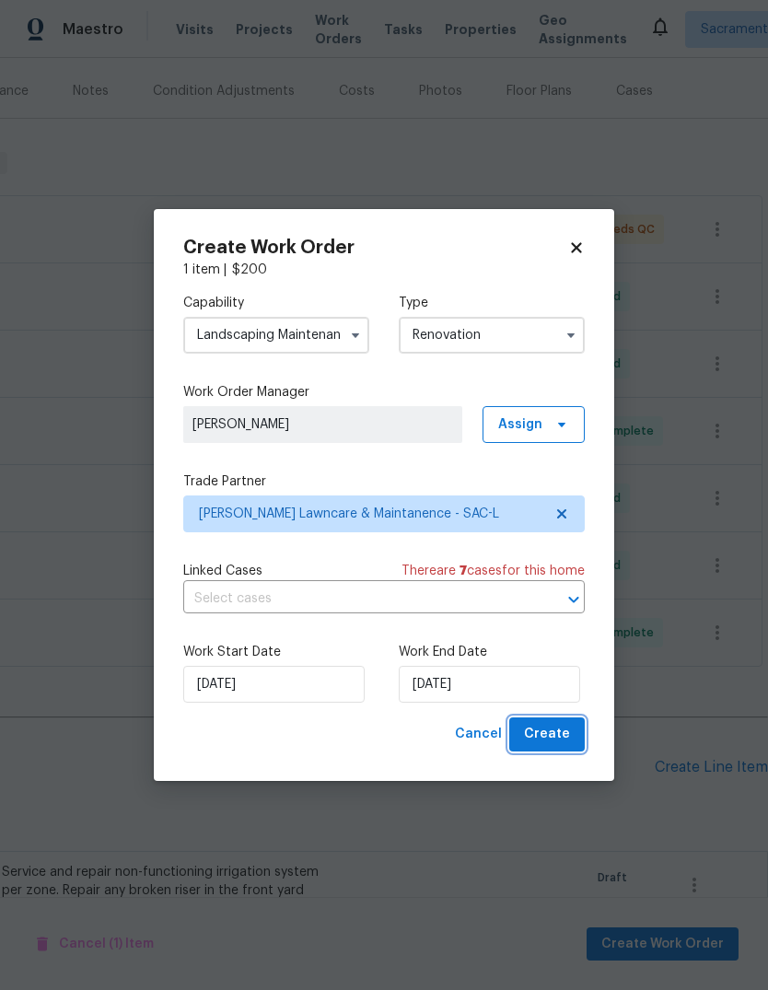
click at [571, 742] on button "Create" at bounding box center [547, 735] width 76 height 34
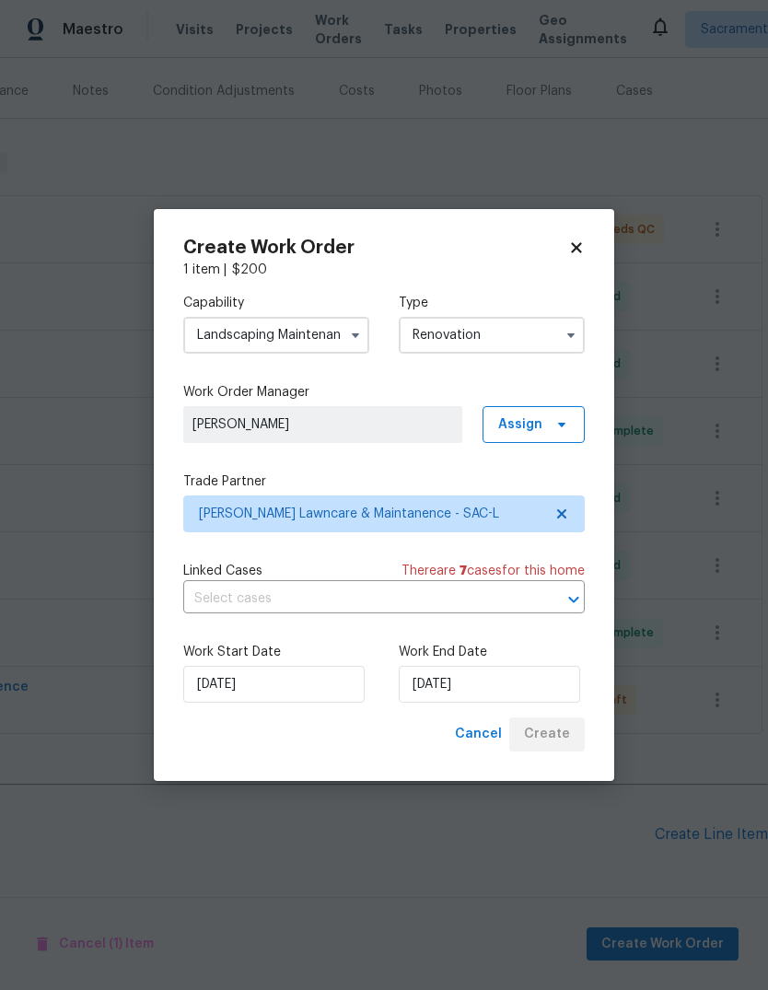
scroll to position [178, 273]
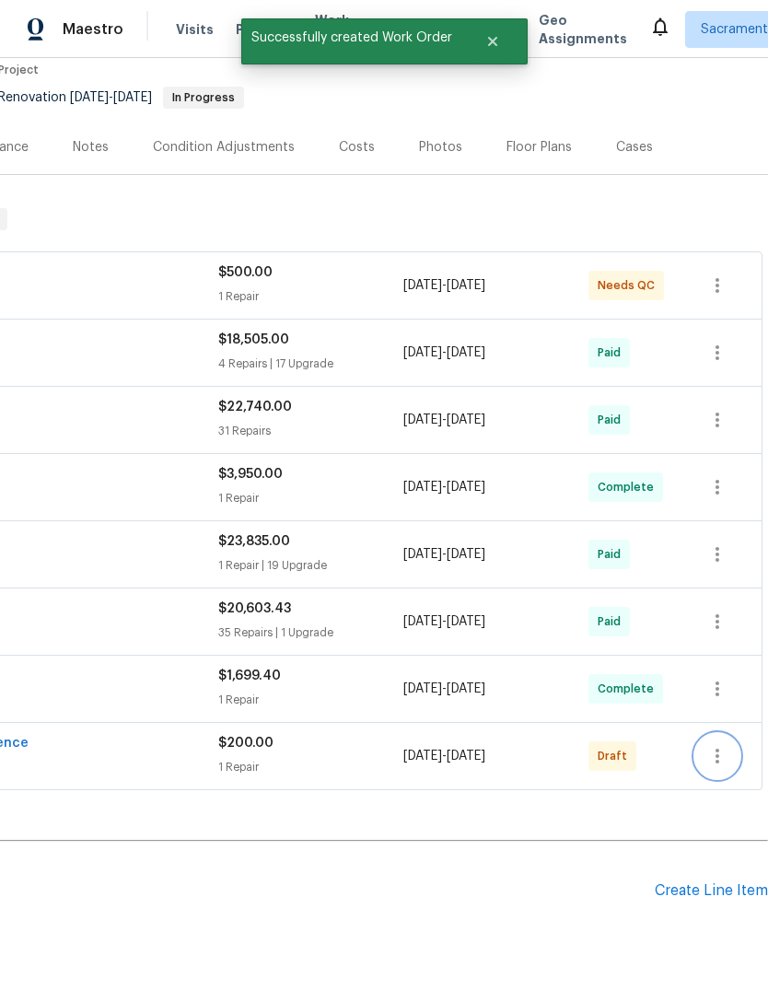
click at [715, 745] on icon "button" at bounding box center [718, 756] width 22 height 22
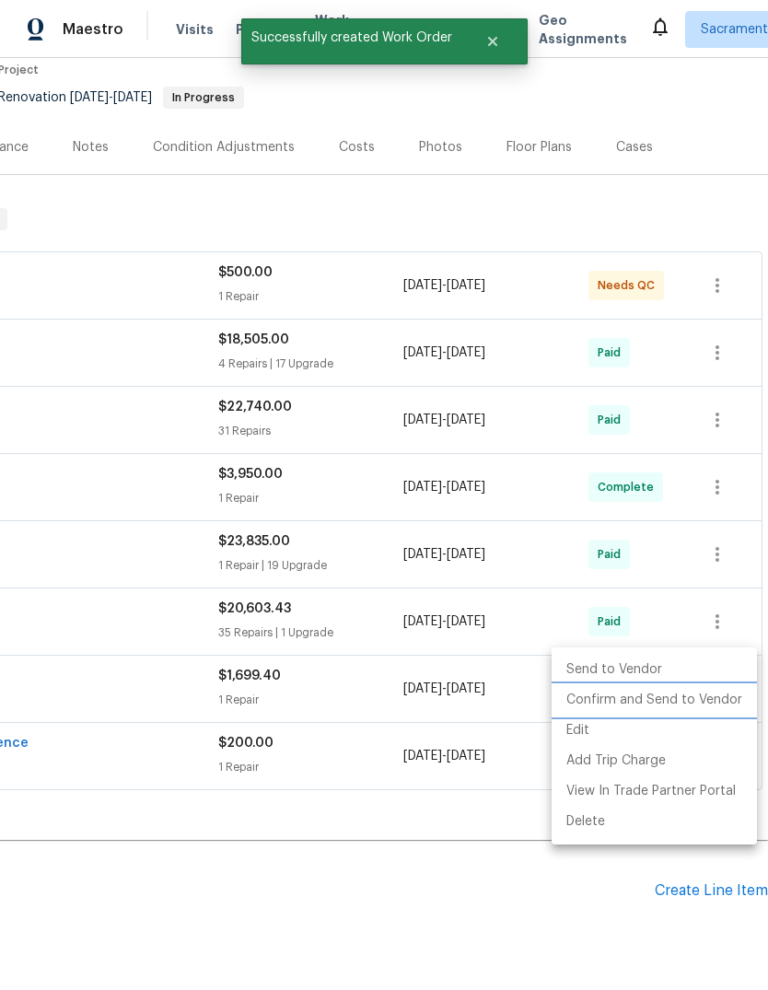
click at [690, 705] on li "Confirm and Send to Vendor" at bounding box center [654, 700] width 205 height 30
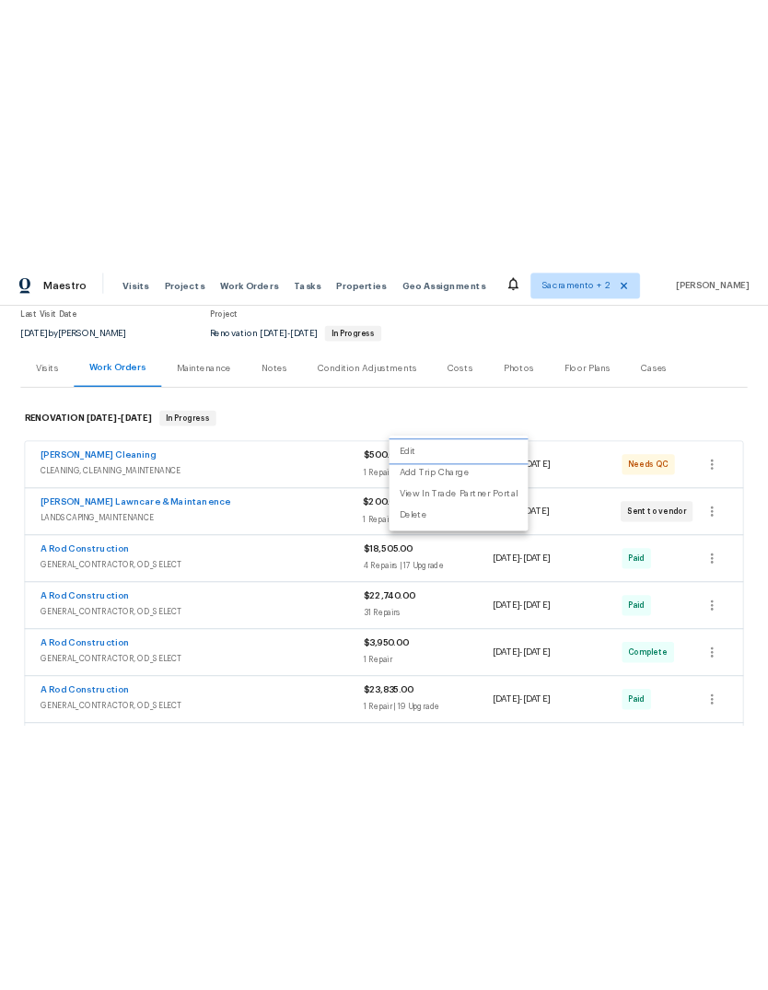
scroll to position [178, 0]
